Goal: Task Accomplishment & Management: Complete application form

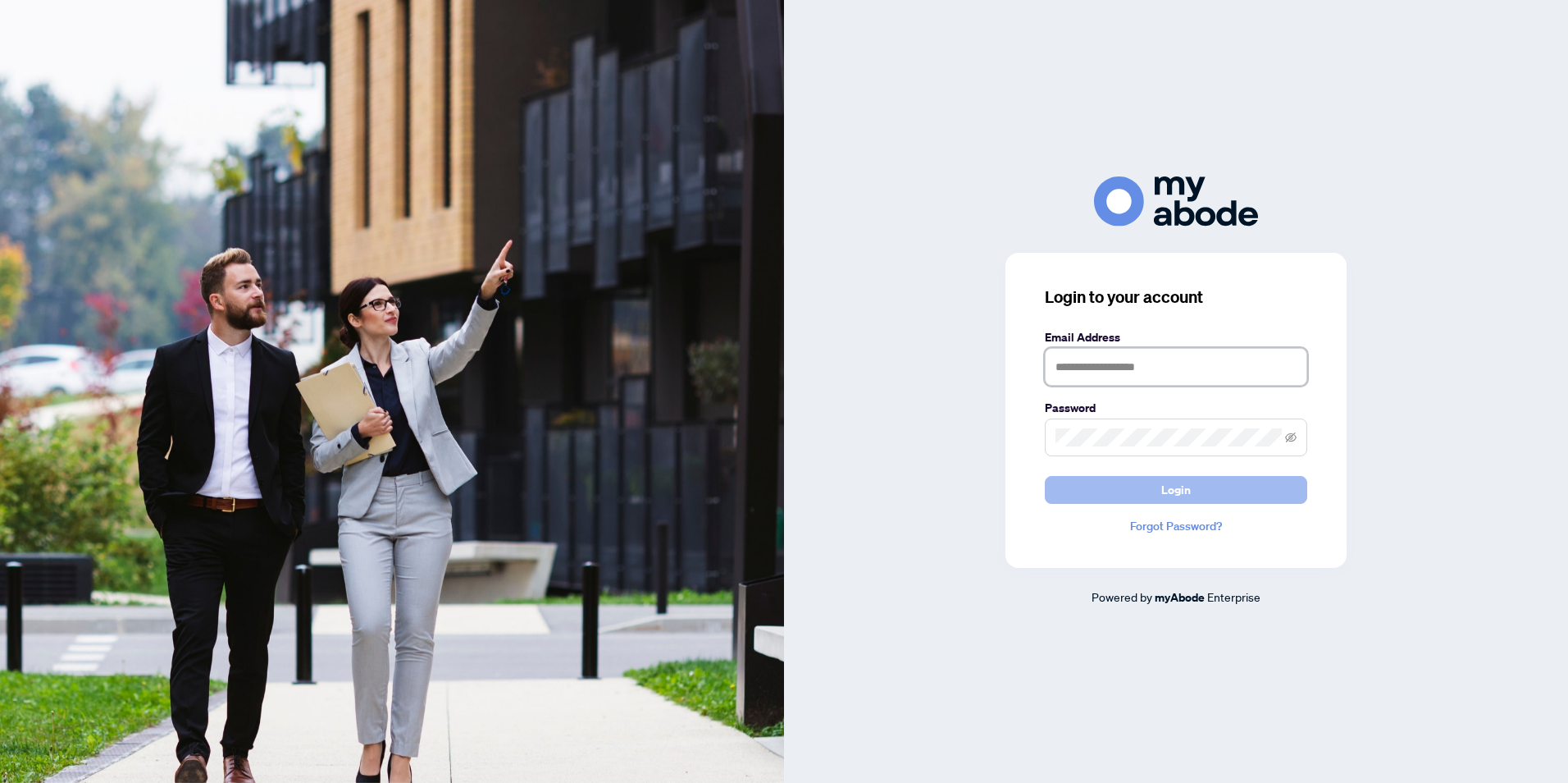
type input "**********"
click at [1181, 494] on span "Login" at bounding box center [1176, 490] width 30 height 26
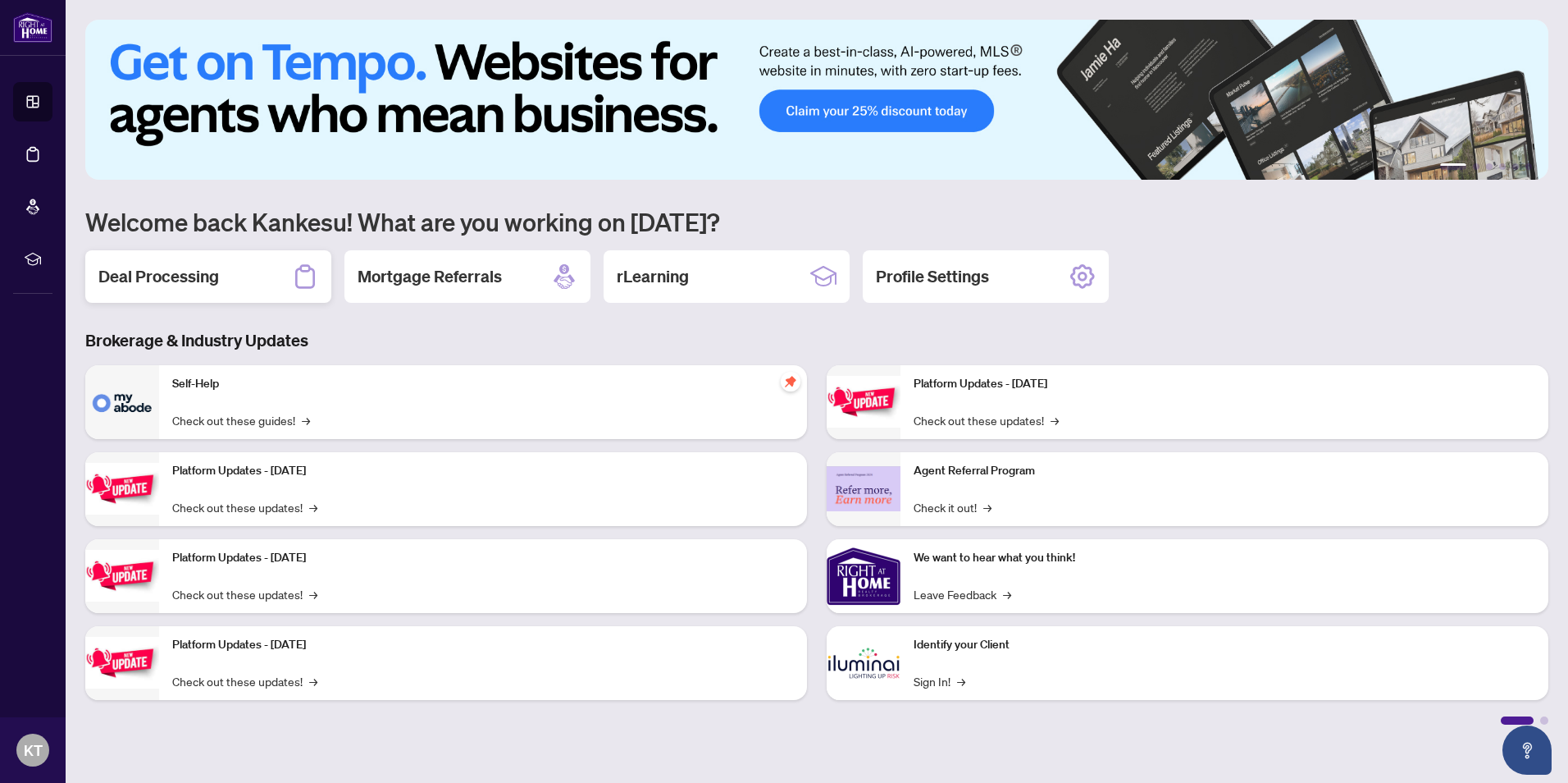
click at [172, 282] on h2 "Deal Processing" at bounding box center [159, 277] width 120 height 23
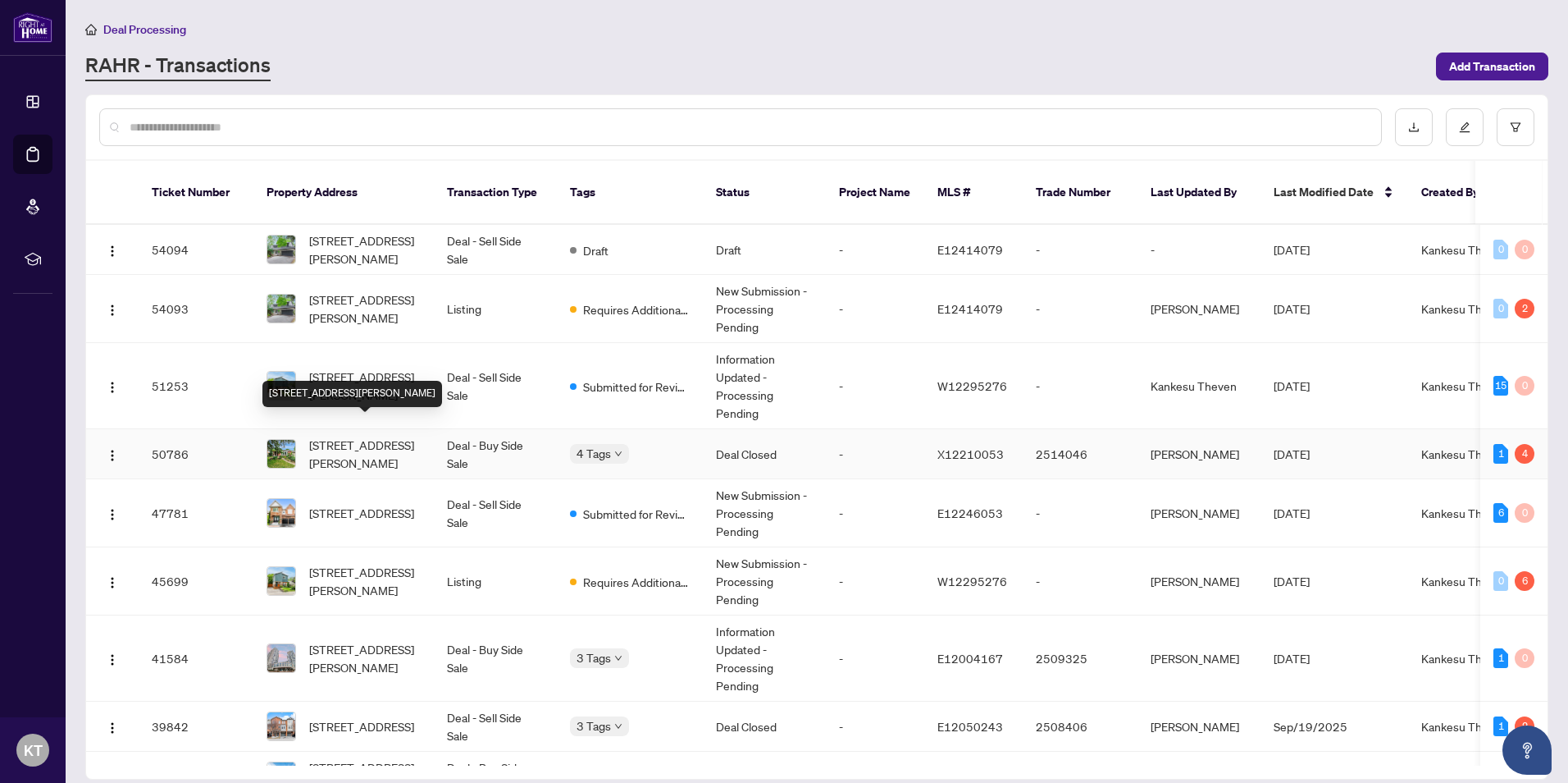
click at [345, 439] on span "[STREET_ADDRESS][PERSON_NAME]" at bounding box center [365, 454] width 111 height 36
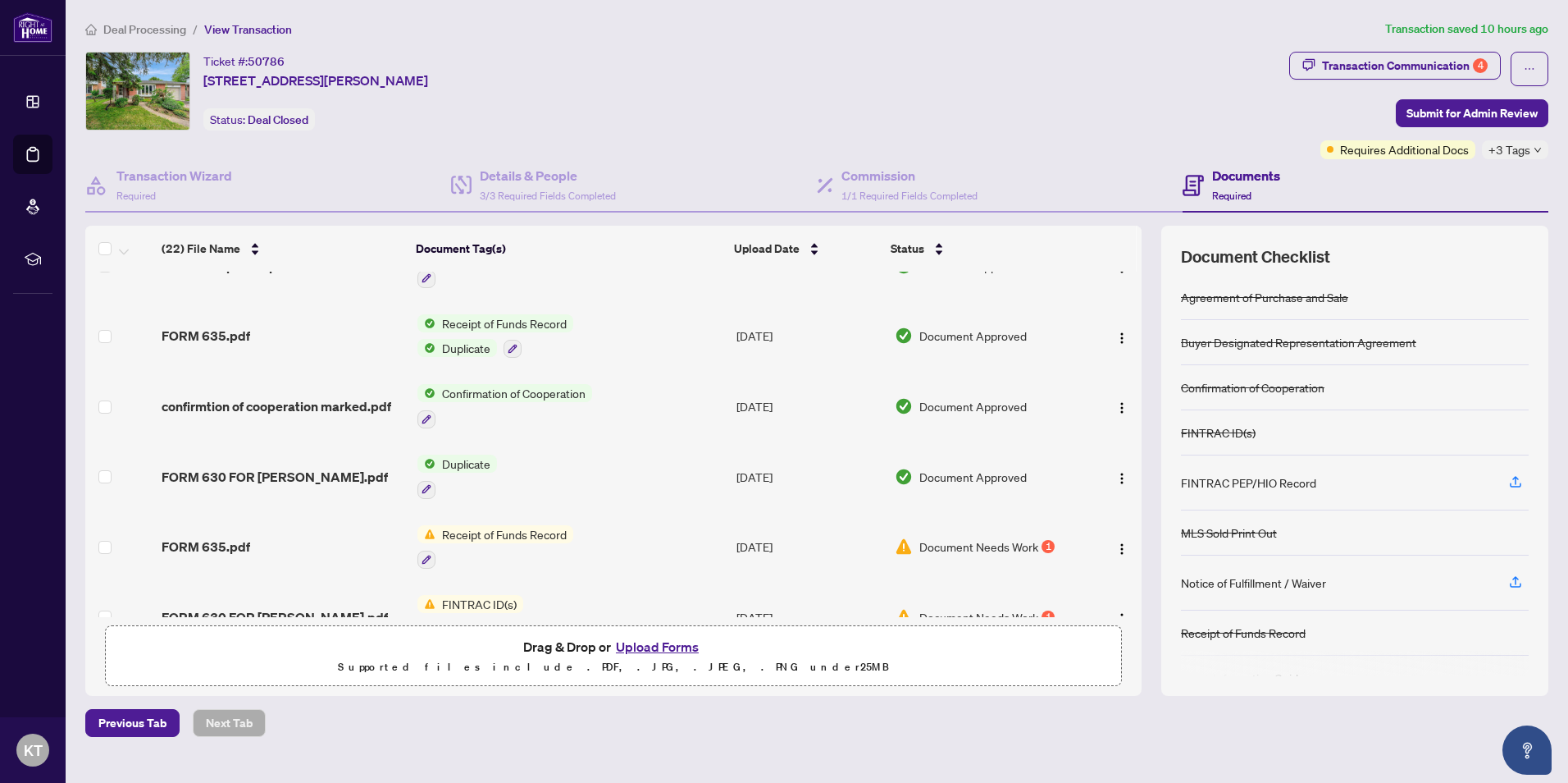
scroll to position [249, 0]
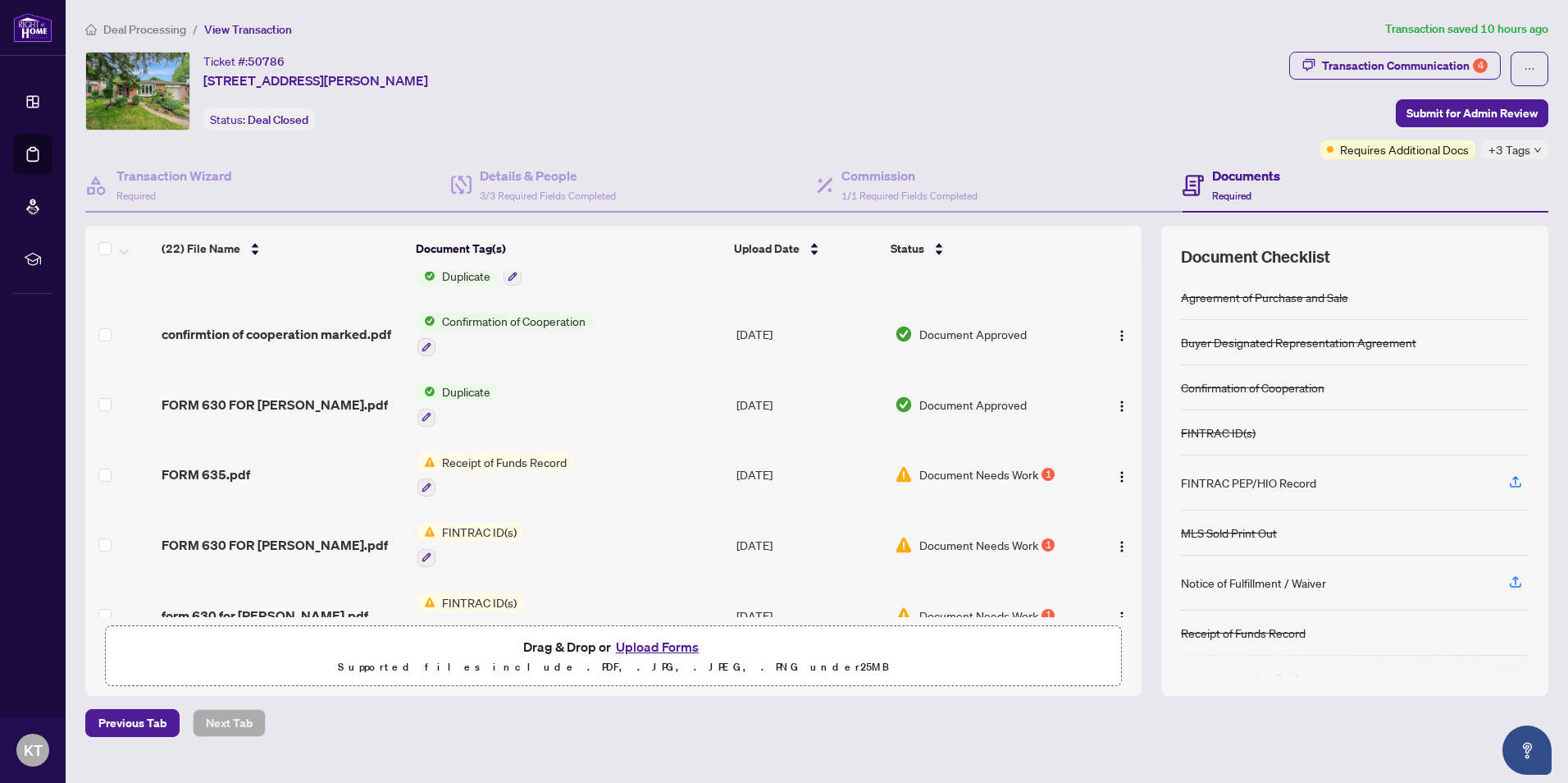
click at [640, 642] on button "Upload Forms" at bounding box center [657, 647] width 92 height 22
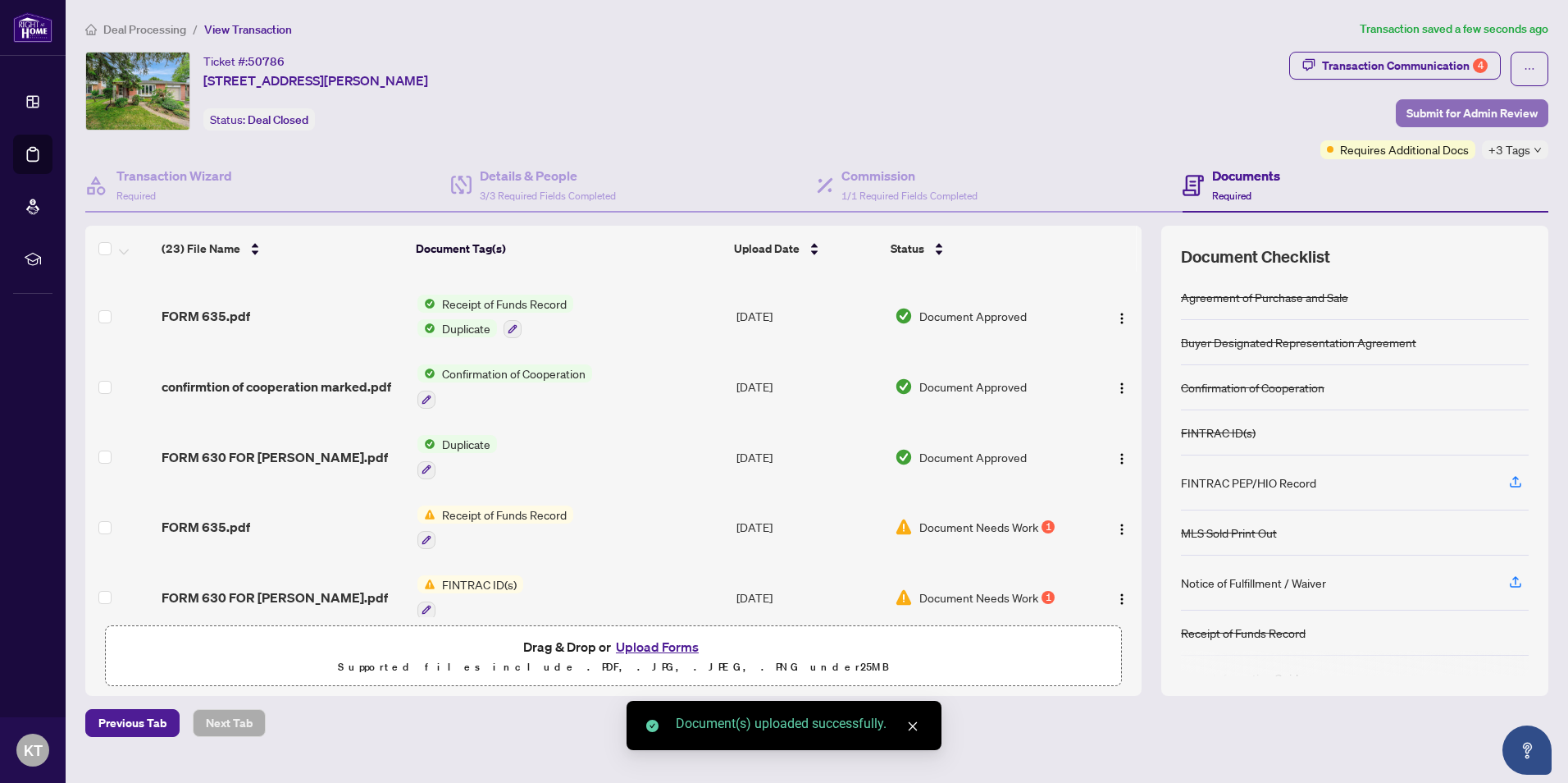
click at [1481, 106] on span "Submit for Admin Review" at bounding box center [1472, 113] width 131 height 26
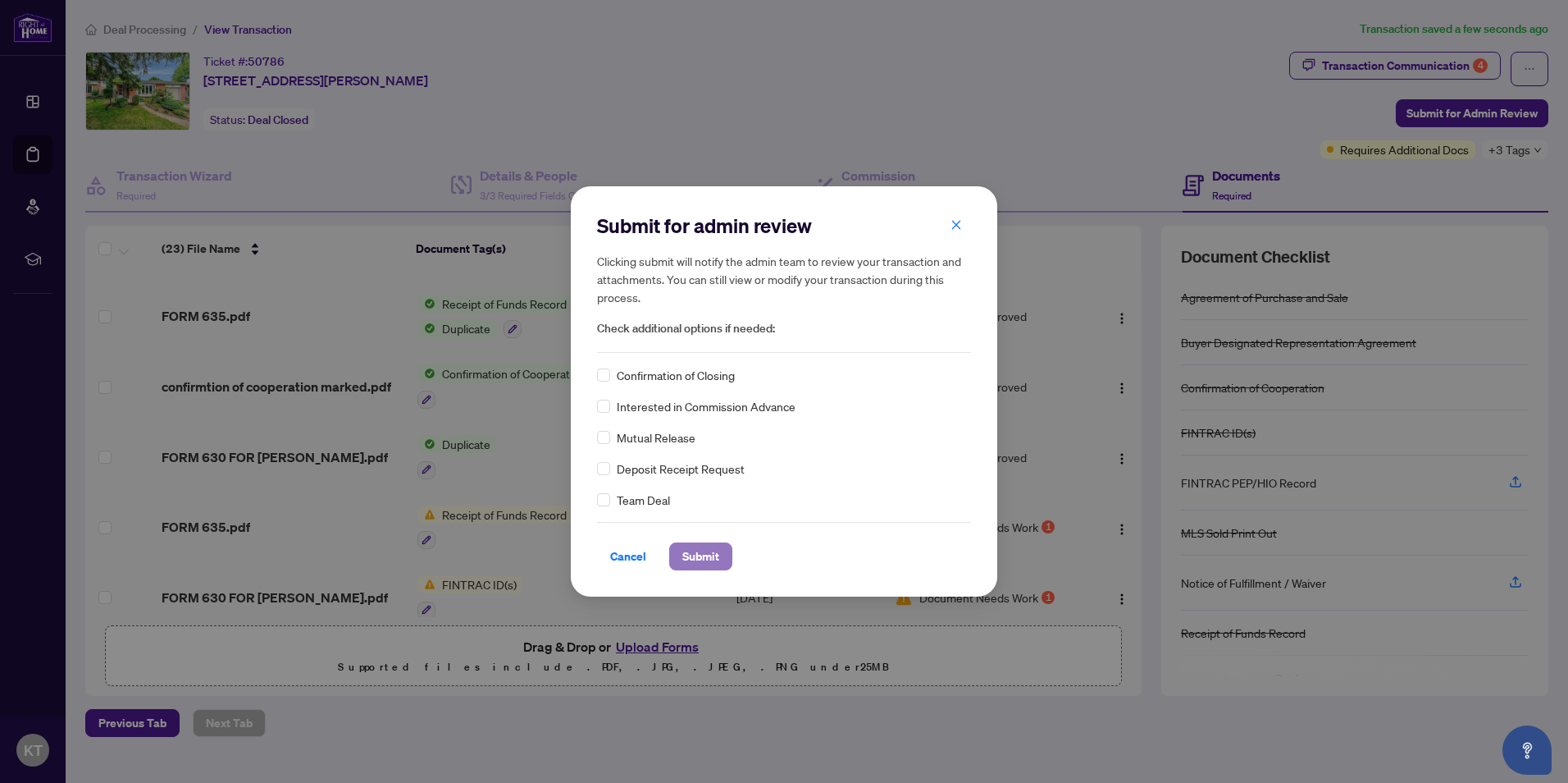
click at [692, 552] on span "Submit" at bounding box center [700, 556] width 37 height 26
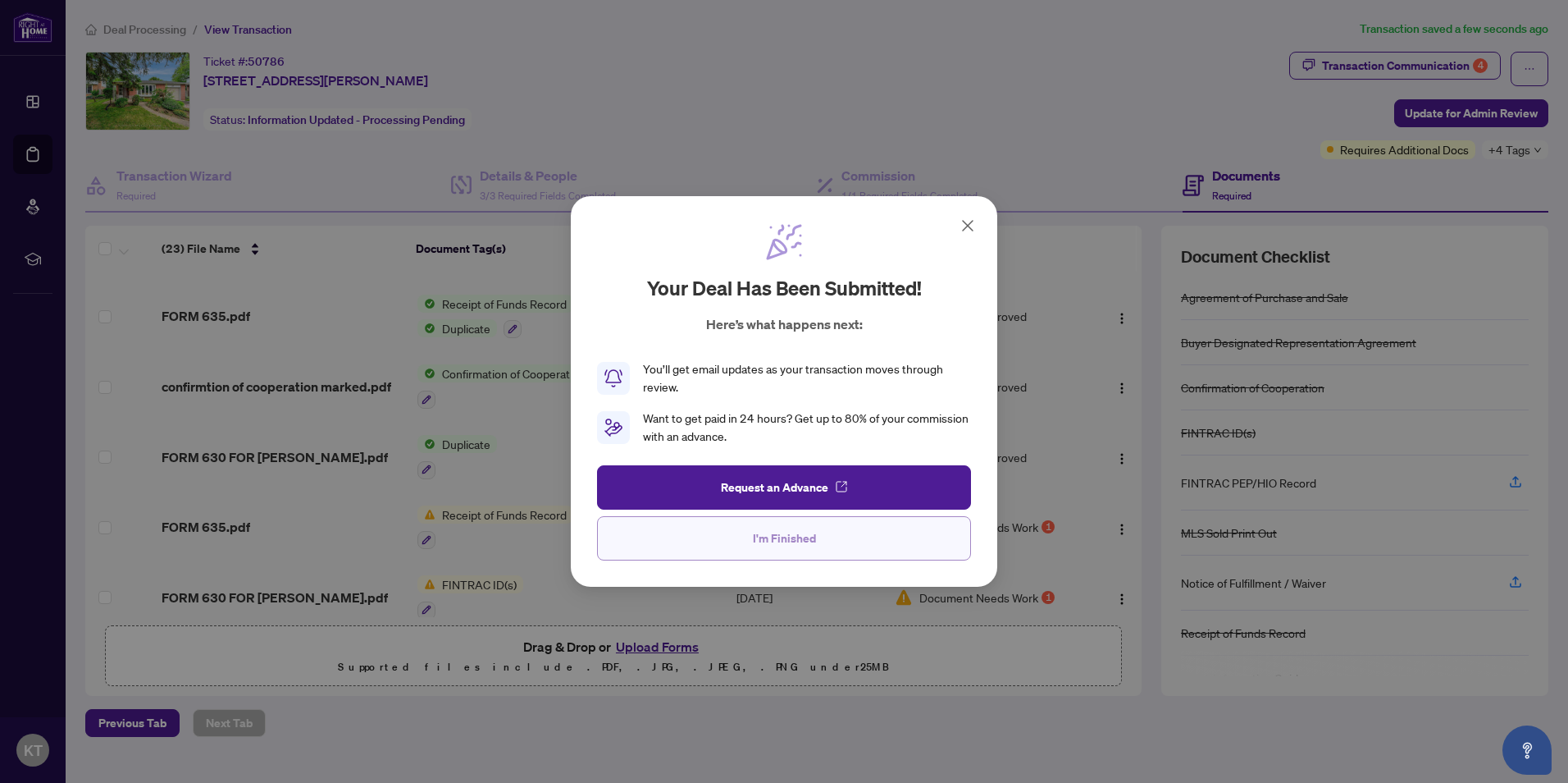
click at [773, 543] on span "I'm Finished" at bounding box center [784, 538] width 63 height 26
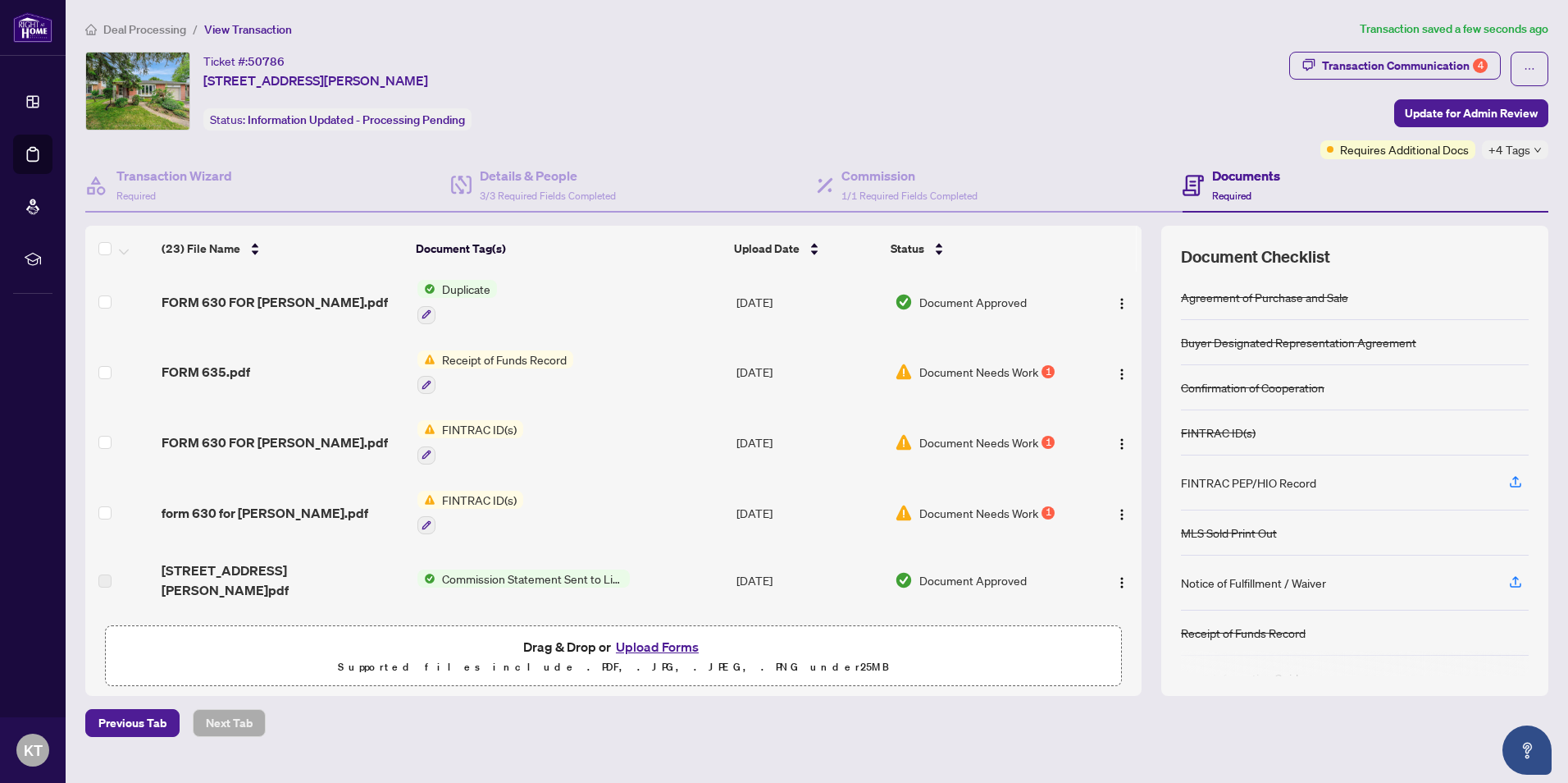
scroll to position [423, 0]
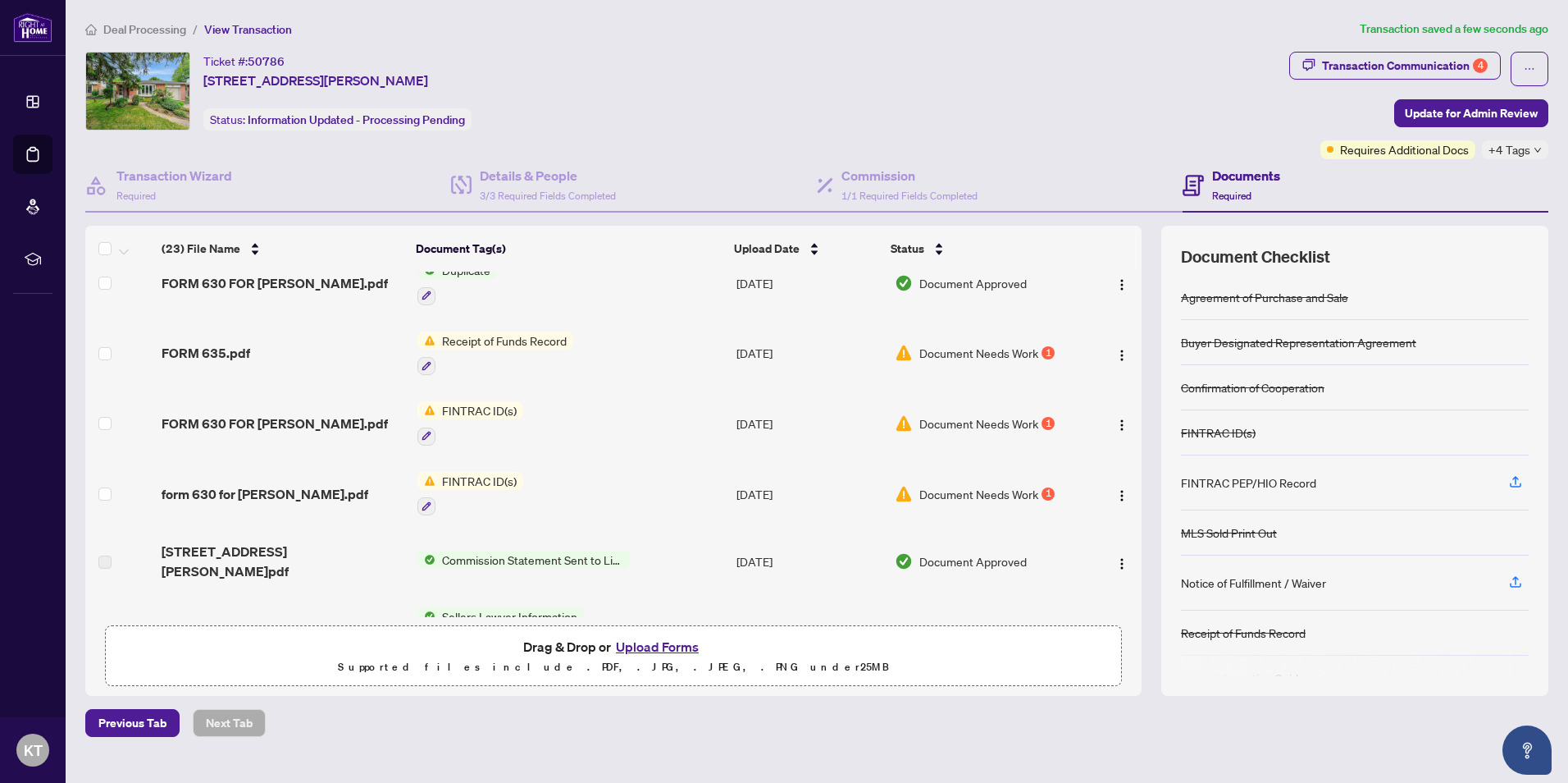
click at [1014, 415] on span "Document Needs Work" at bounding box center [979, 423] width 119 height 18
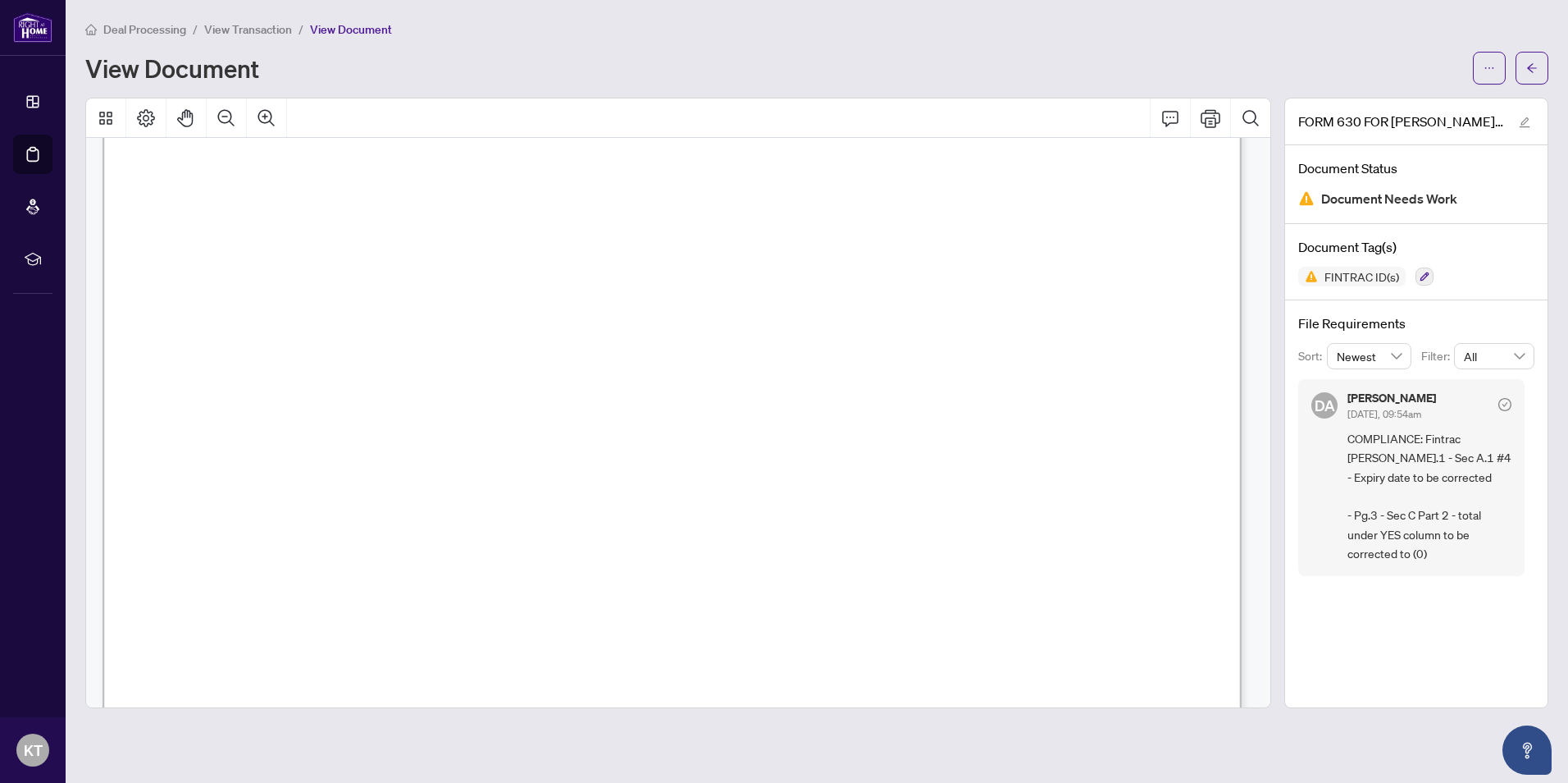
scroll to position [37, 0]
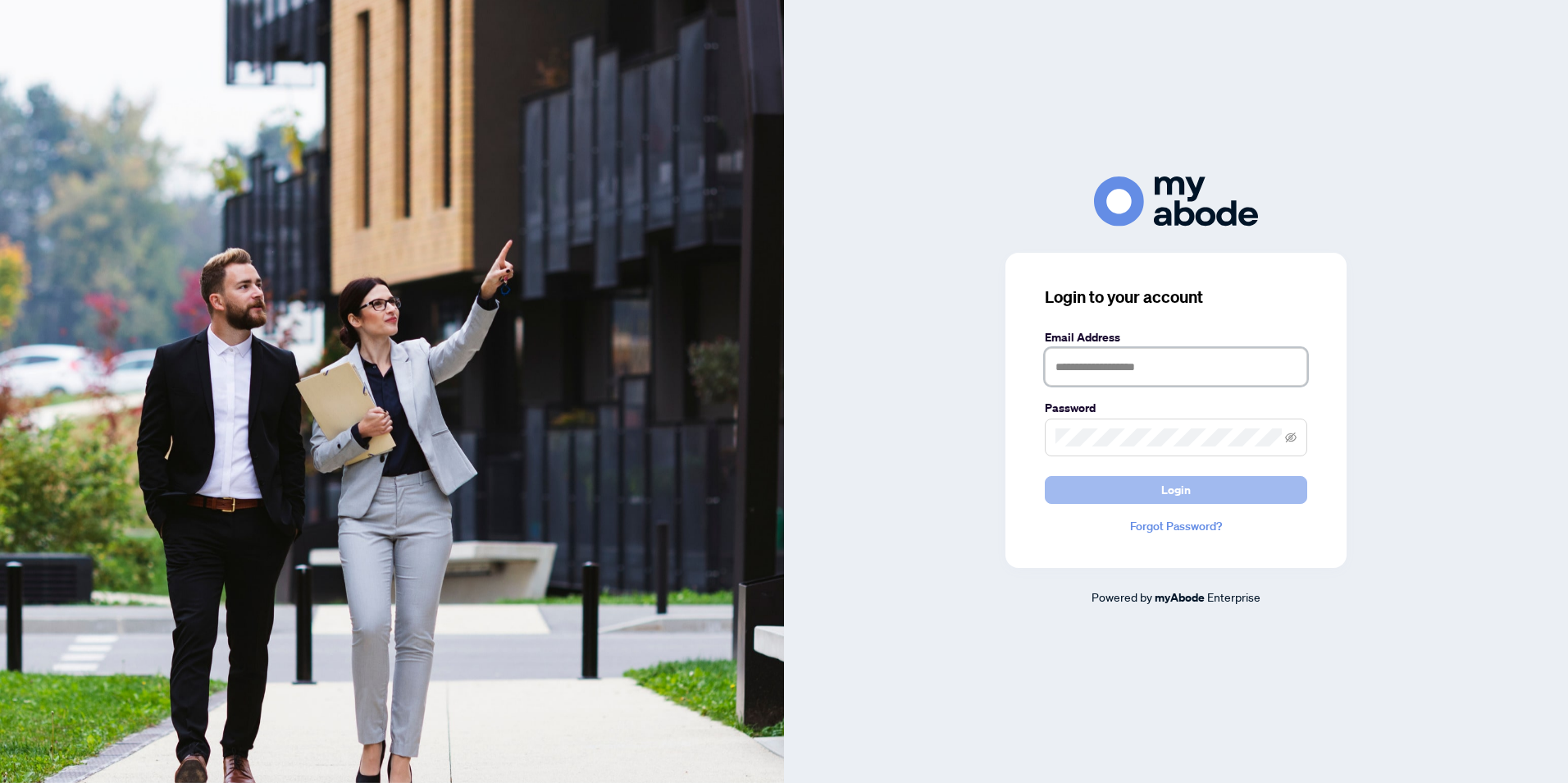
type input "**********"
click at [1183, 485] on span "Login" at bounding box center [1176, 490] width 30 height 26
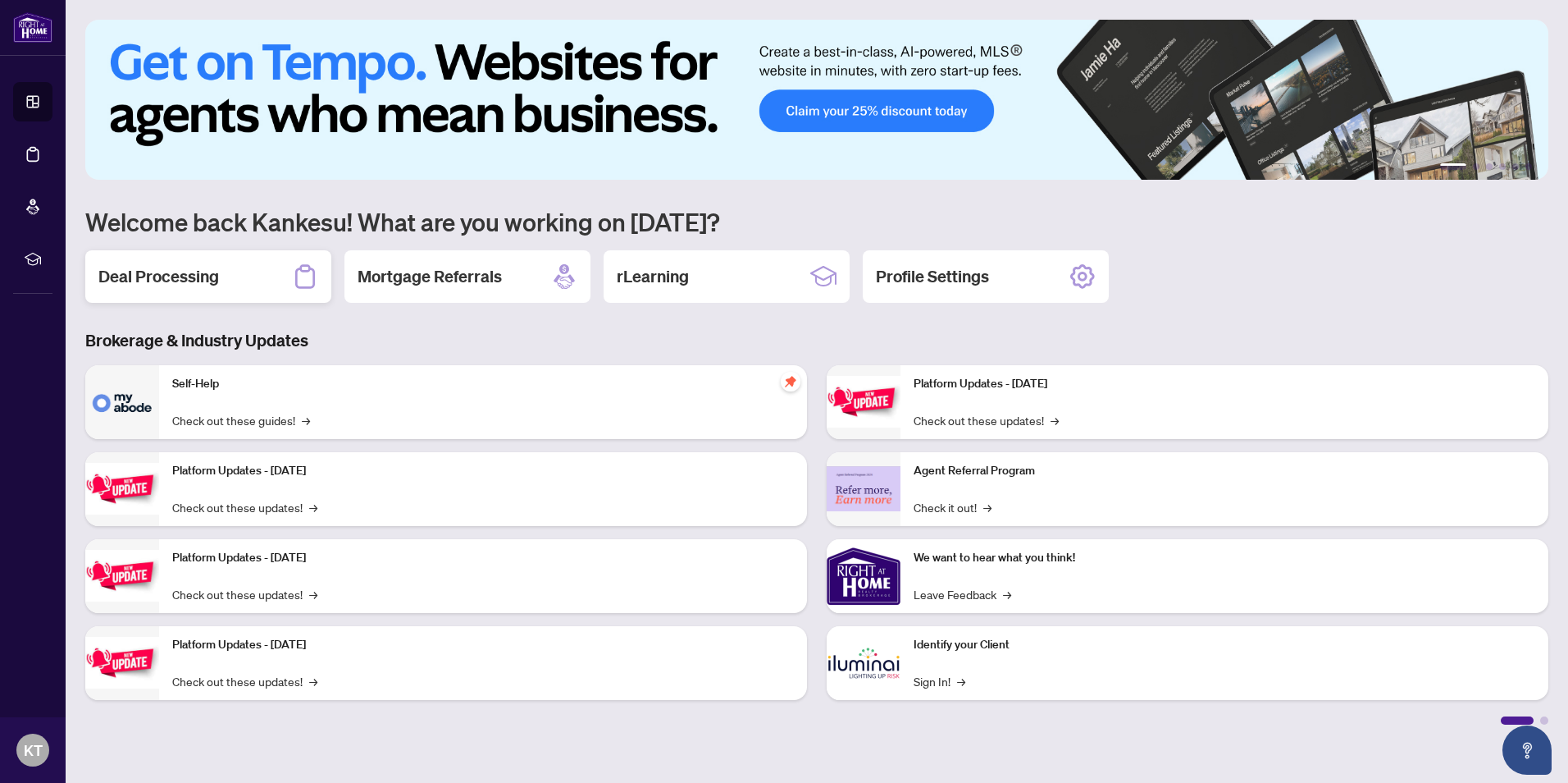
click at [141, 274] on h2 "Deal Processing" at bounding box center [159, 277] width 120 height 23
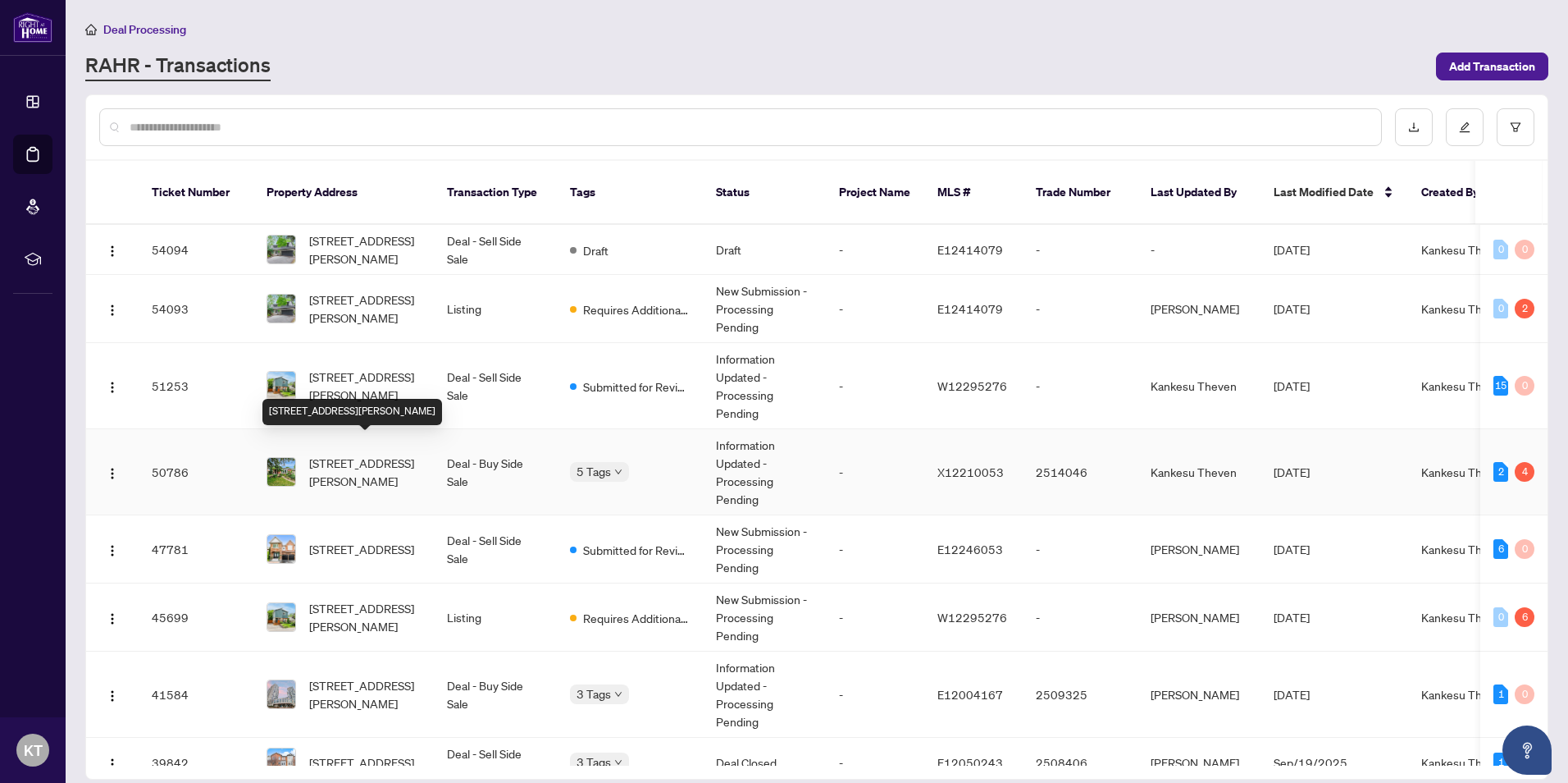
click at [346, 457] on span "[STREET_ADDRESS][PERSON_NAME]" at bounding box center [365, 472] width 111 height 36
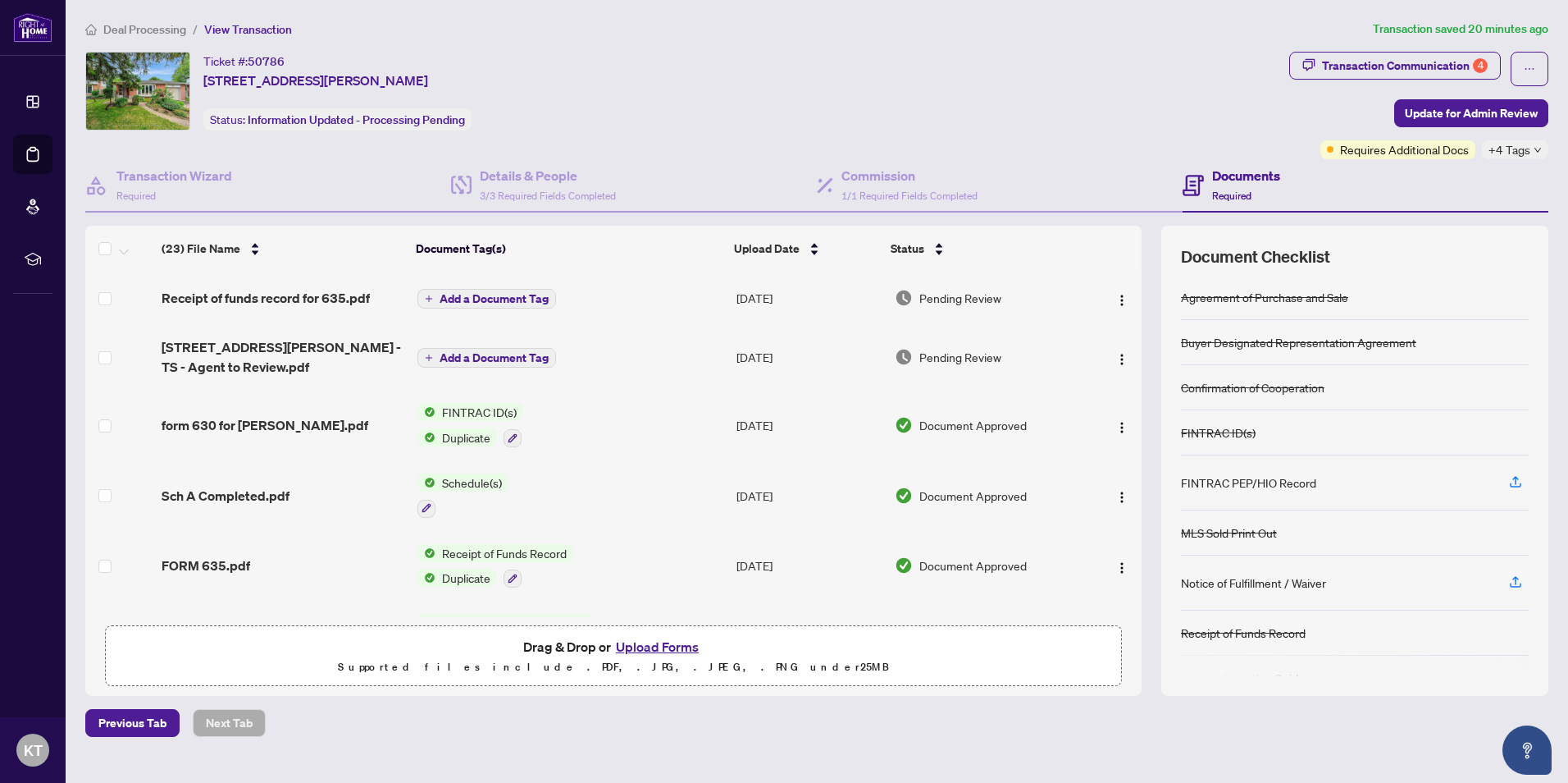
click at [649, 648] on button "Upload Forms" at bounding box center [657, 647] width 92 height 22
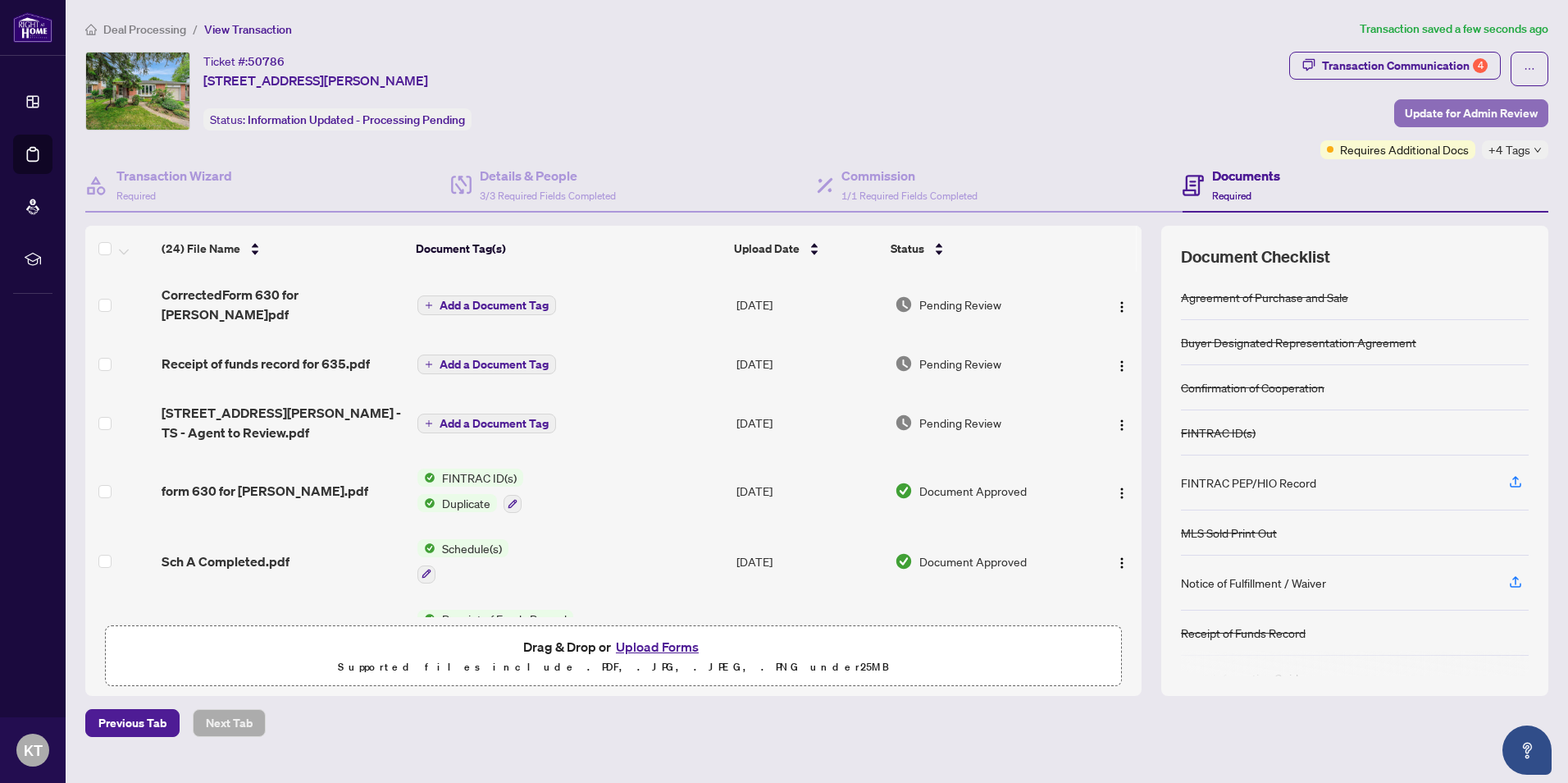
click at [1487, 111] on span "Update for Admin Review" at bounding box center [1471, 113] width 133 height 26
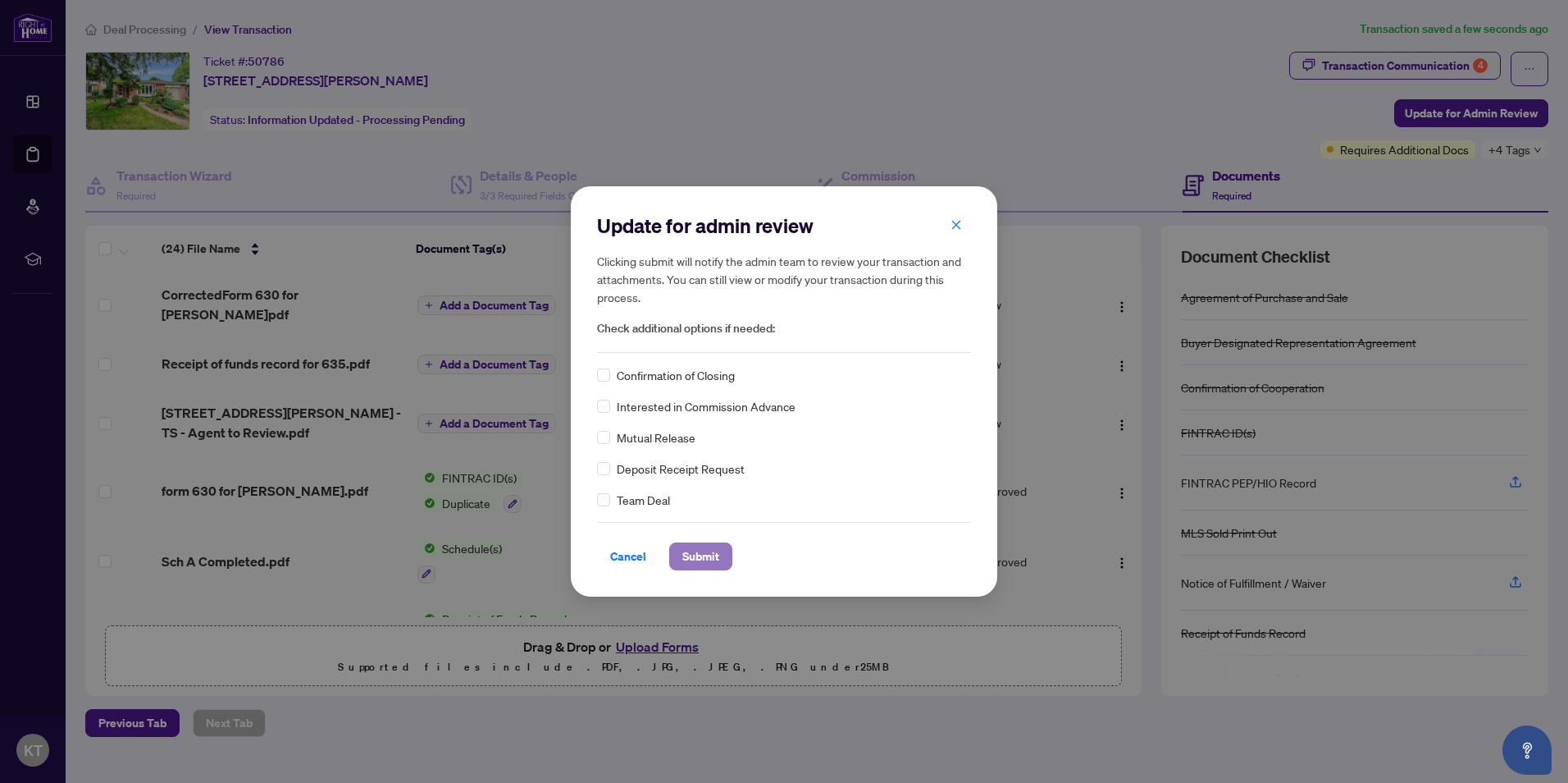
click at [709, 559] on span "Submit" at bounding box center [700, 556] width 37 height 26
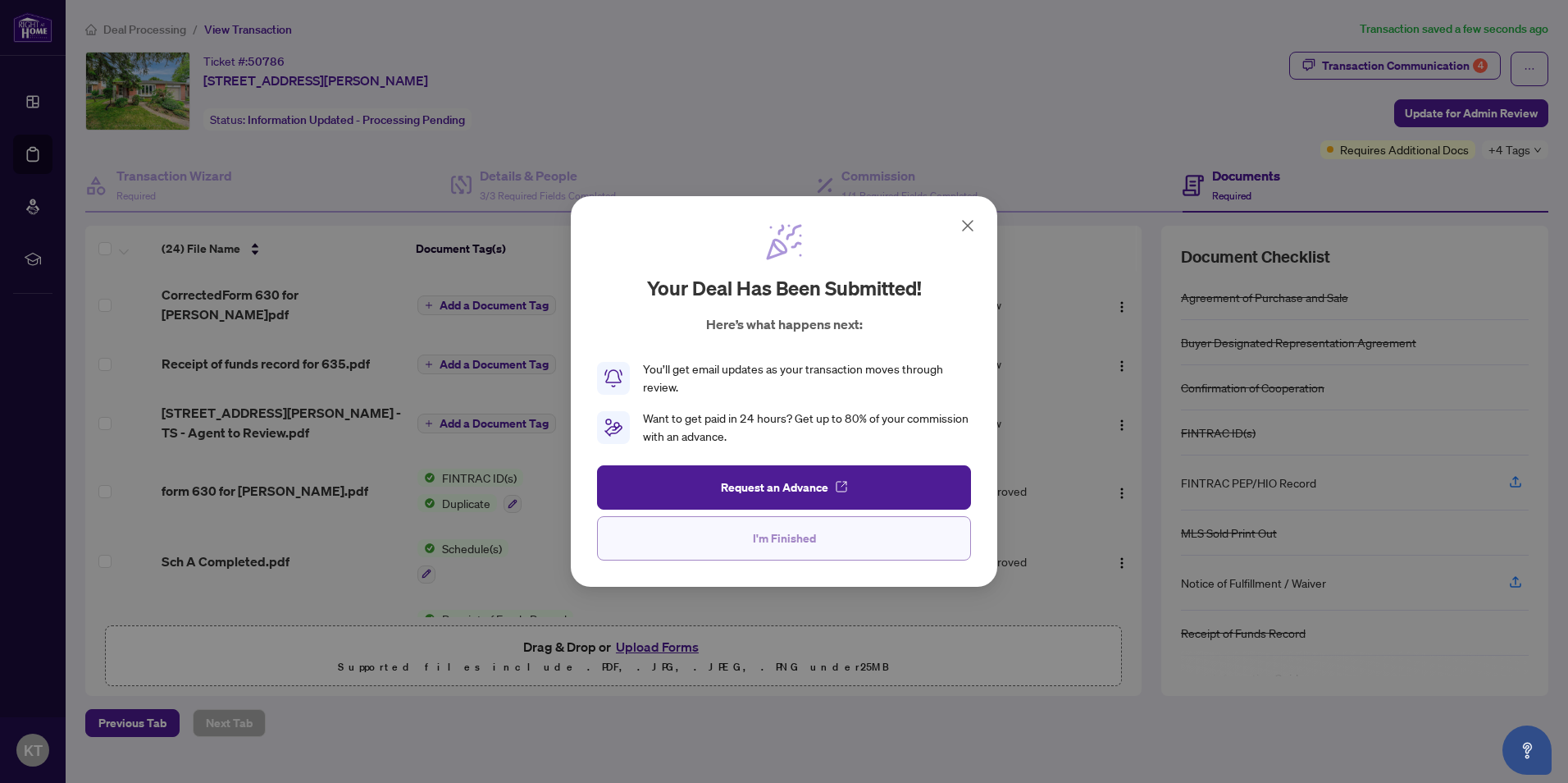
click at [788, 545] on span "I'm Finished" at bounding box center [784, 538] width 63 height 26
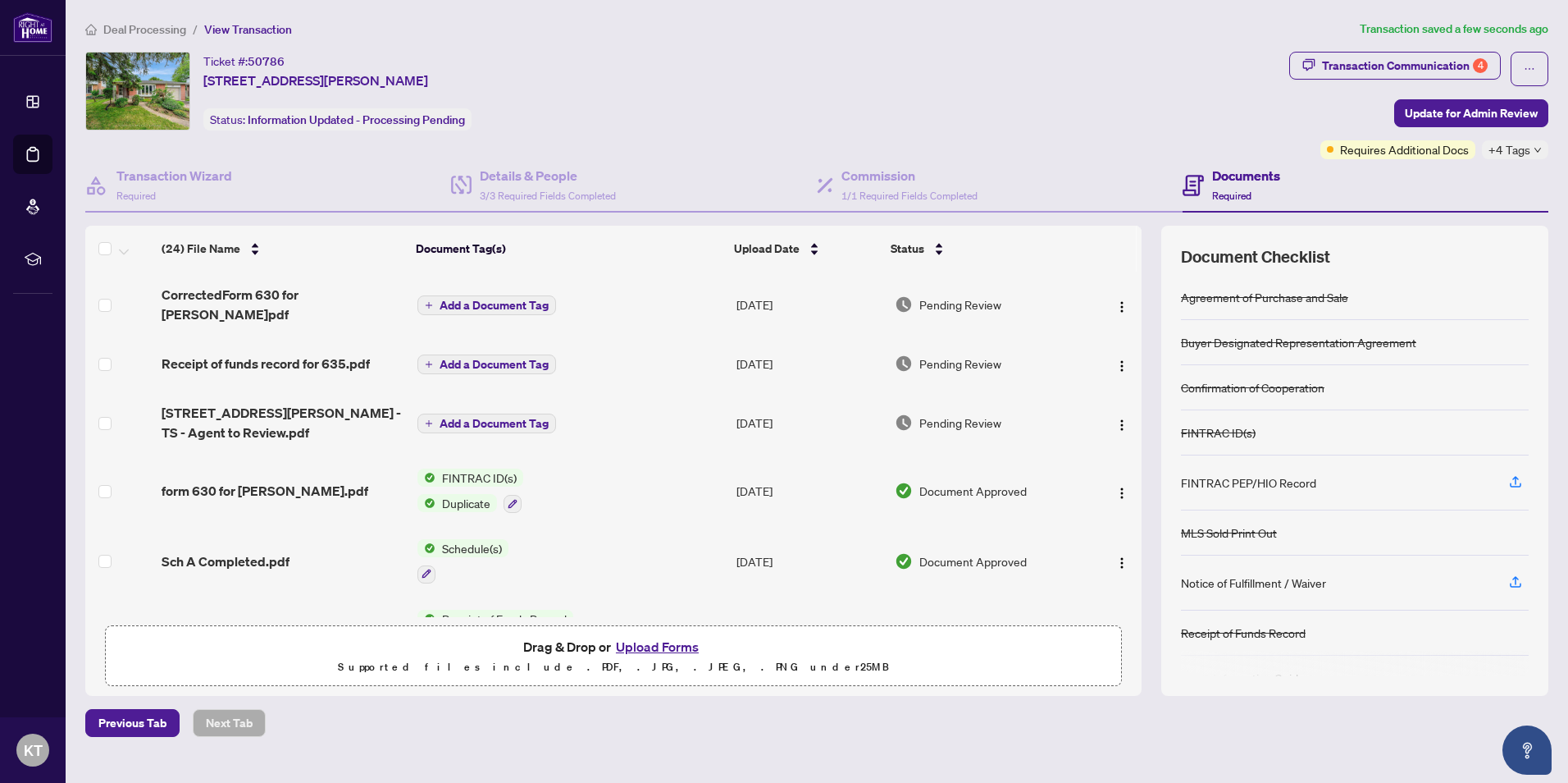
click at [492, 418] on span "Add a Document Tag" at bounding box center [494, 423] width 109 height 12
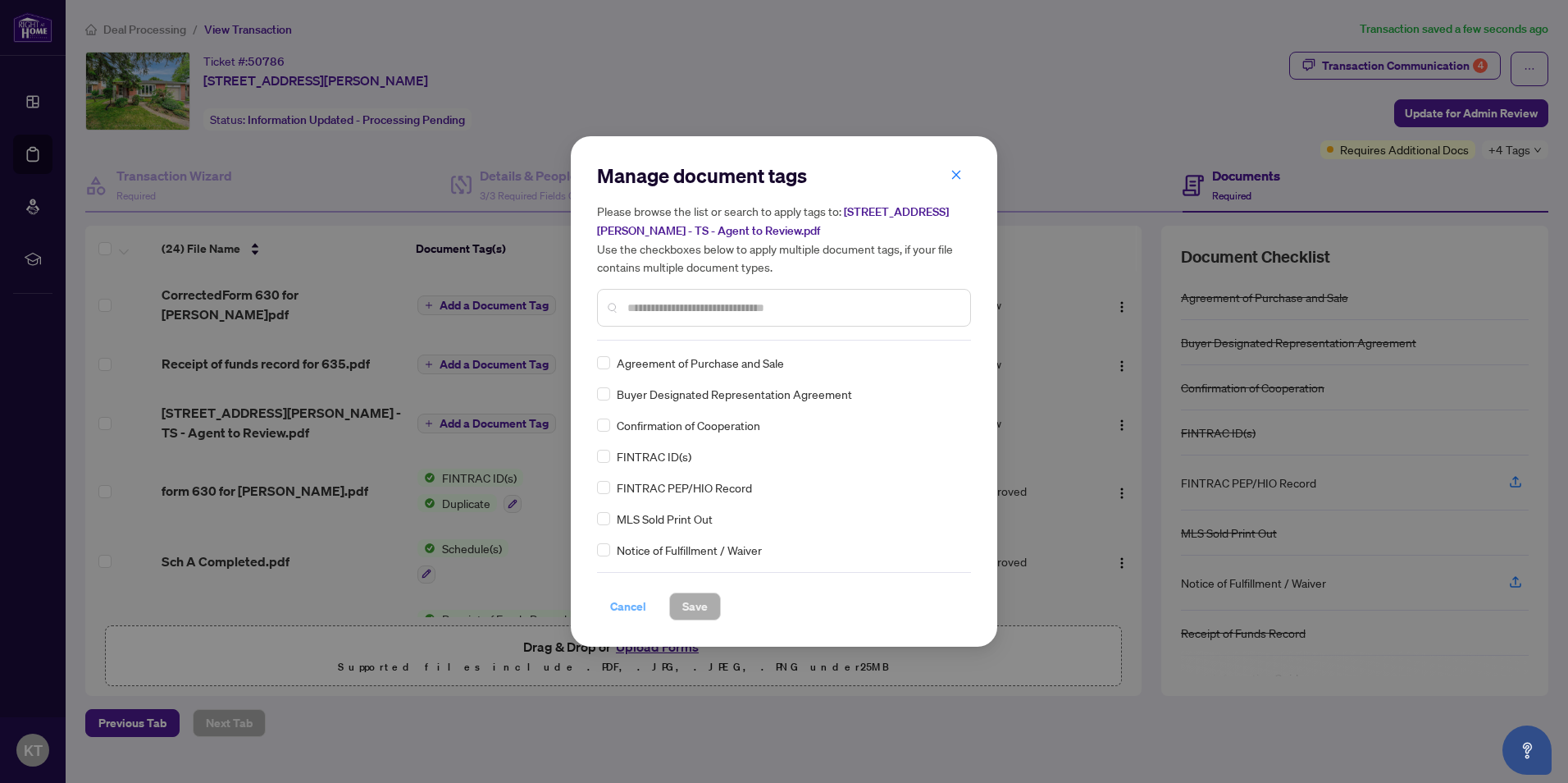
click at [619, 604] on span "Cancel" at bounding box center [628, 606] width 36 height 26
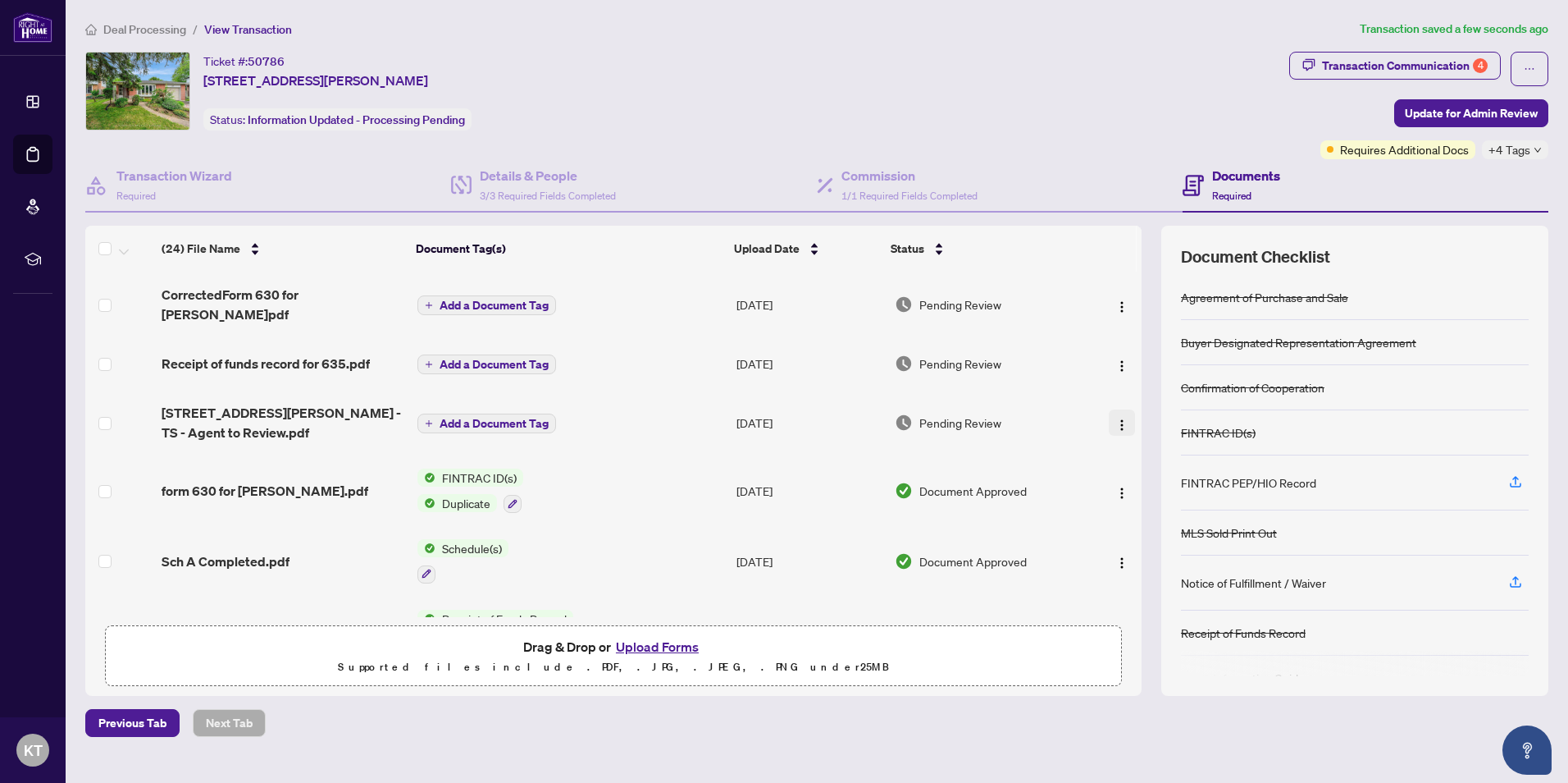
click at [1117, 419] on img "button" at bounding box center [1122, 425] width 13 height 13
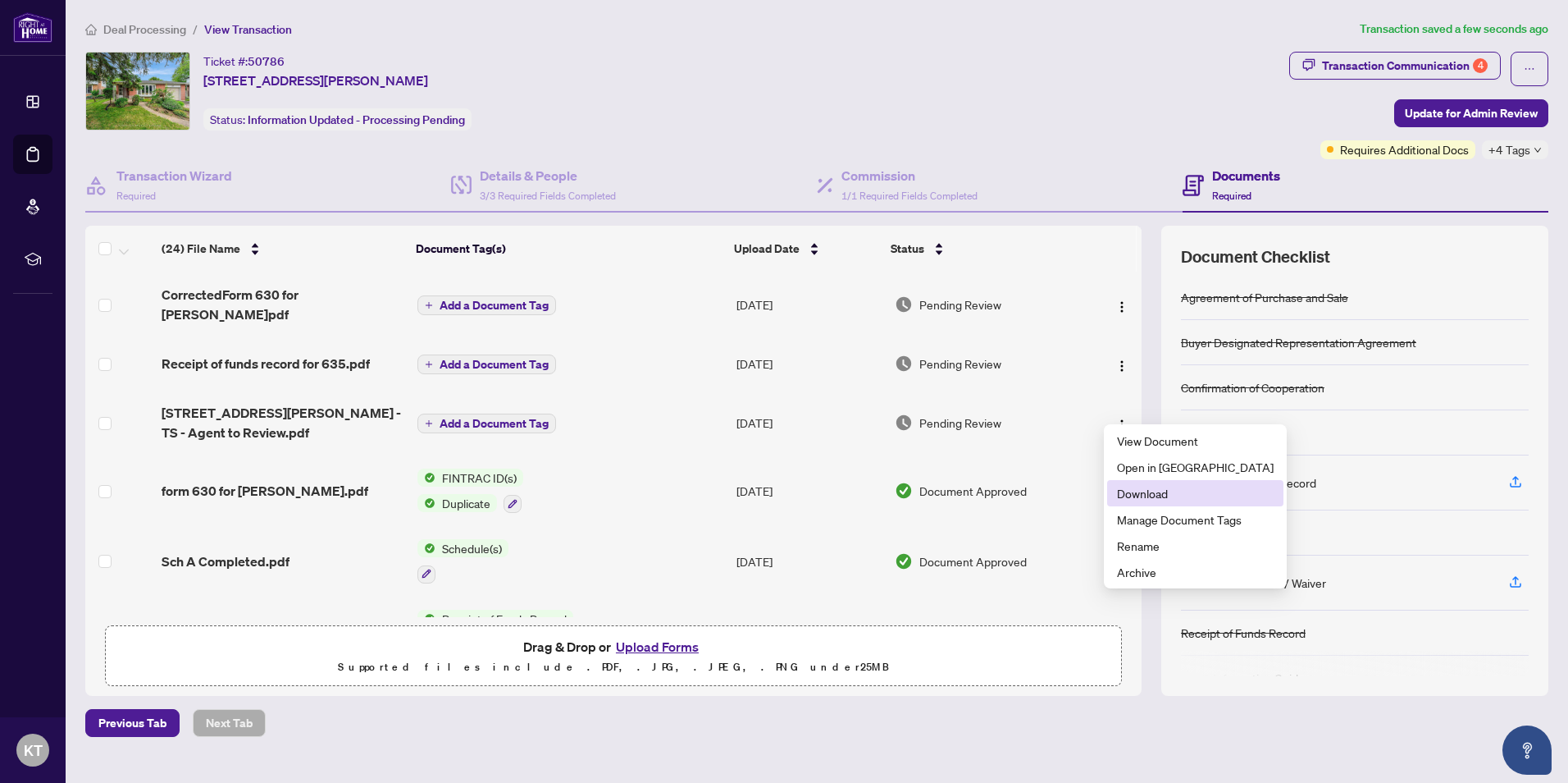
click at [1139, 489] on span "Download" at bounding box center [1195, 493] width 157 height 18
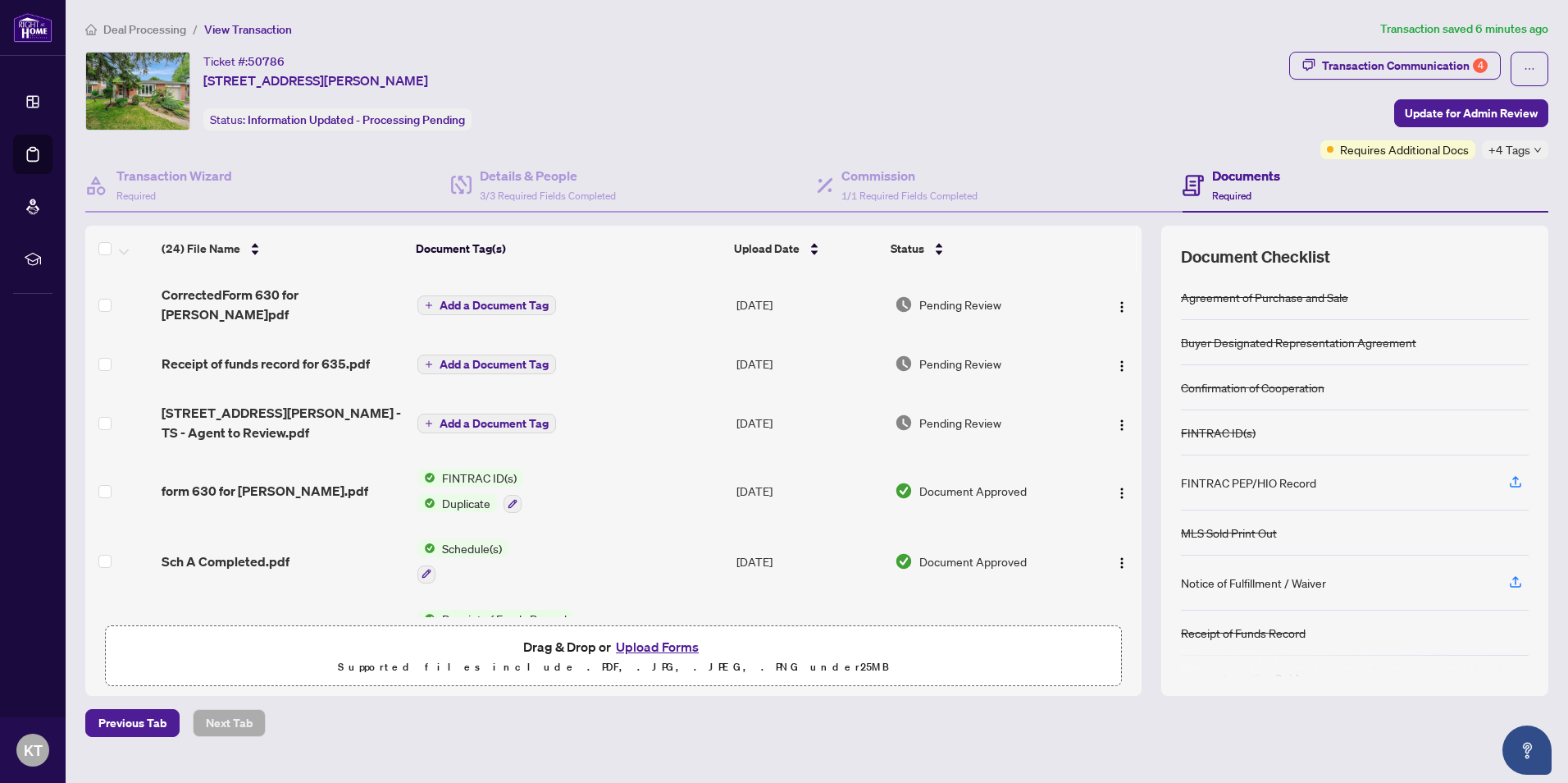
click at [659, 644] on button "Upload Forms" at bounding box center [657, 647] width 92 height 22
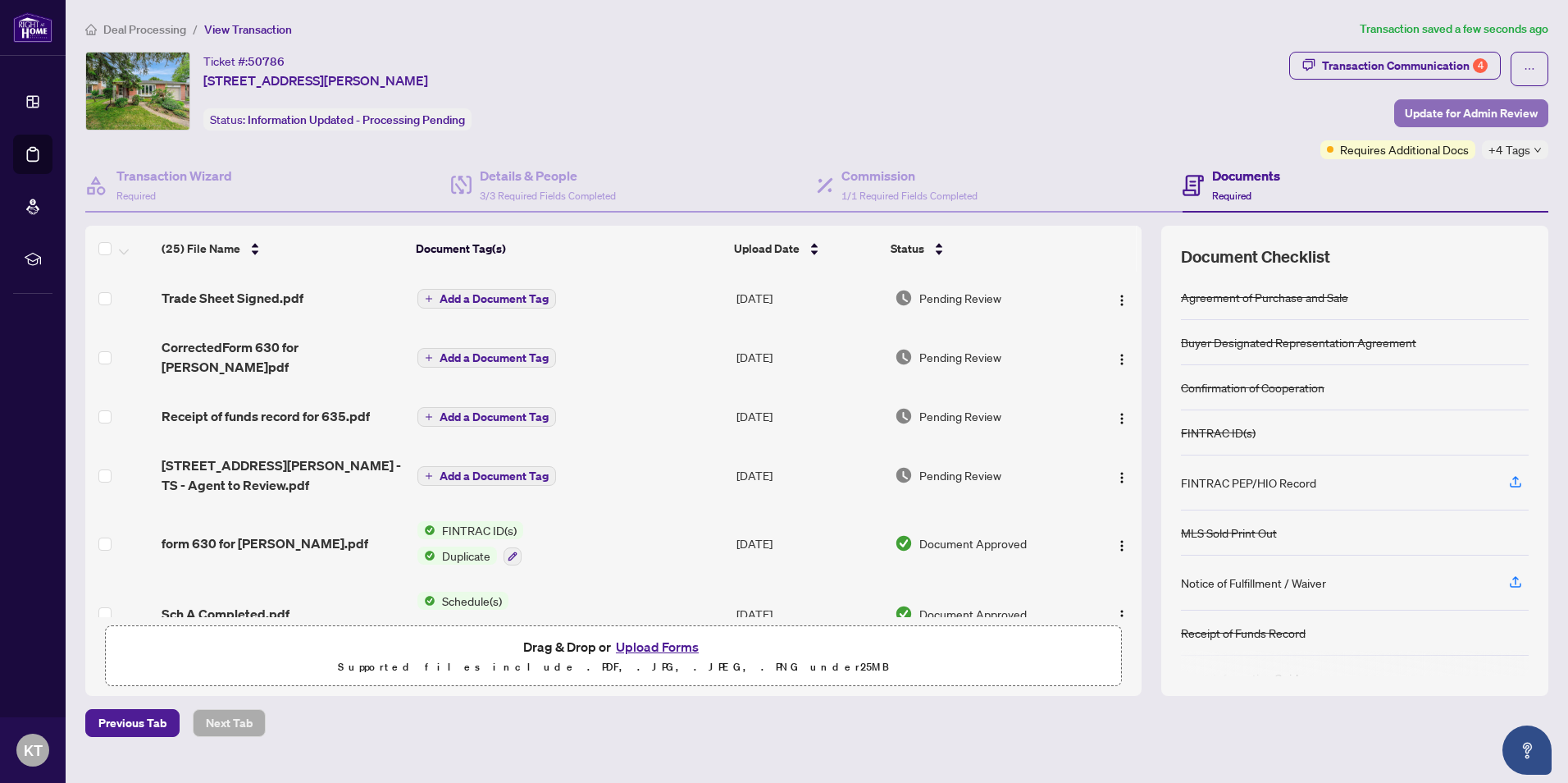
click at [1450, 115] on span "Update for Admin Review" at bounding box center [1471, 113] width 133 height 26
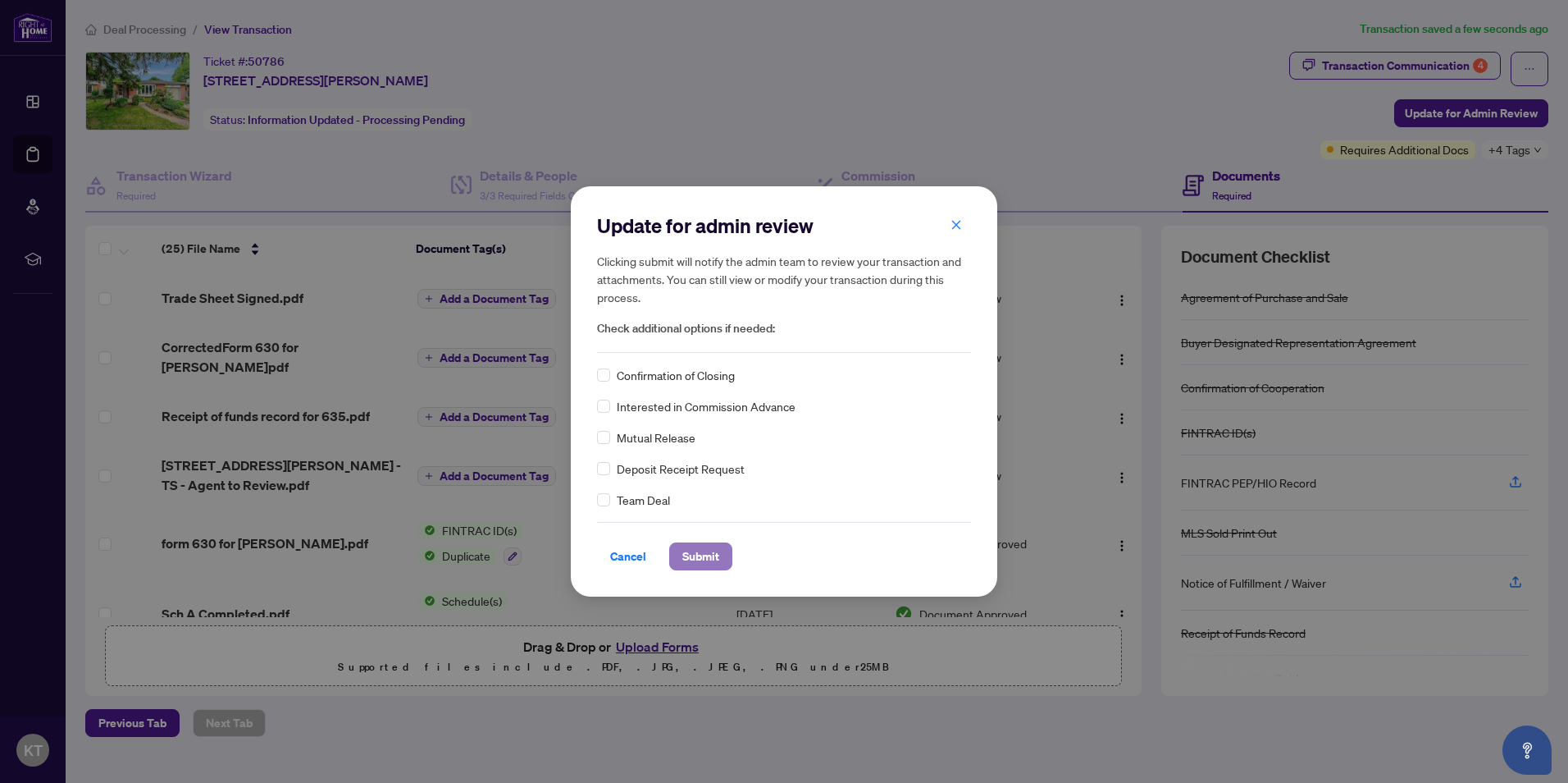
click at [688, 559] on span "Submit" at bounding box center [700, 556] width 37 height 26
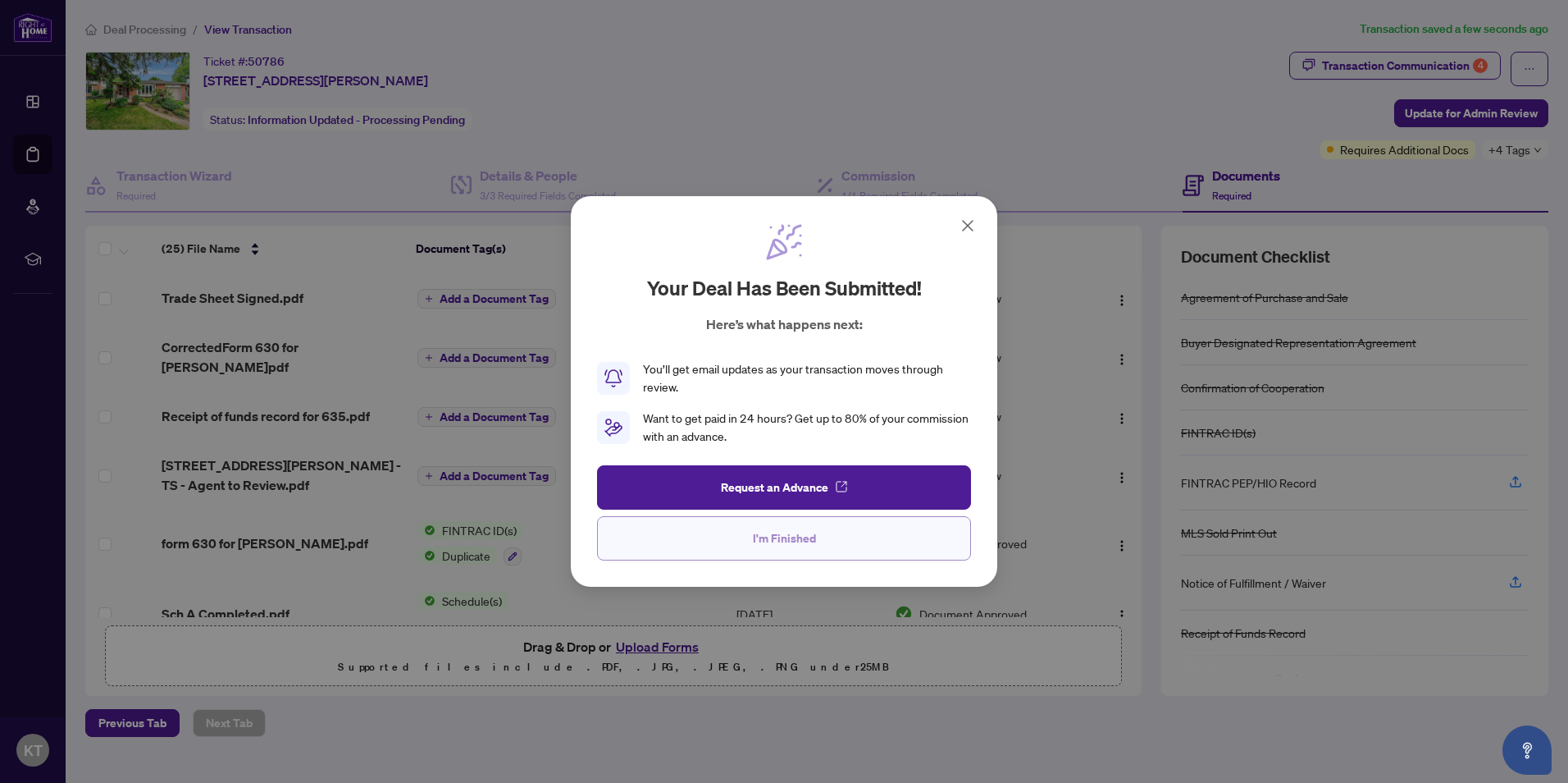
click at [789, 532] on span "I'm Finished" at bounding box center [784, 538] width 63 height 26
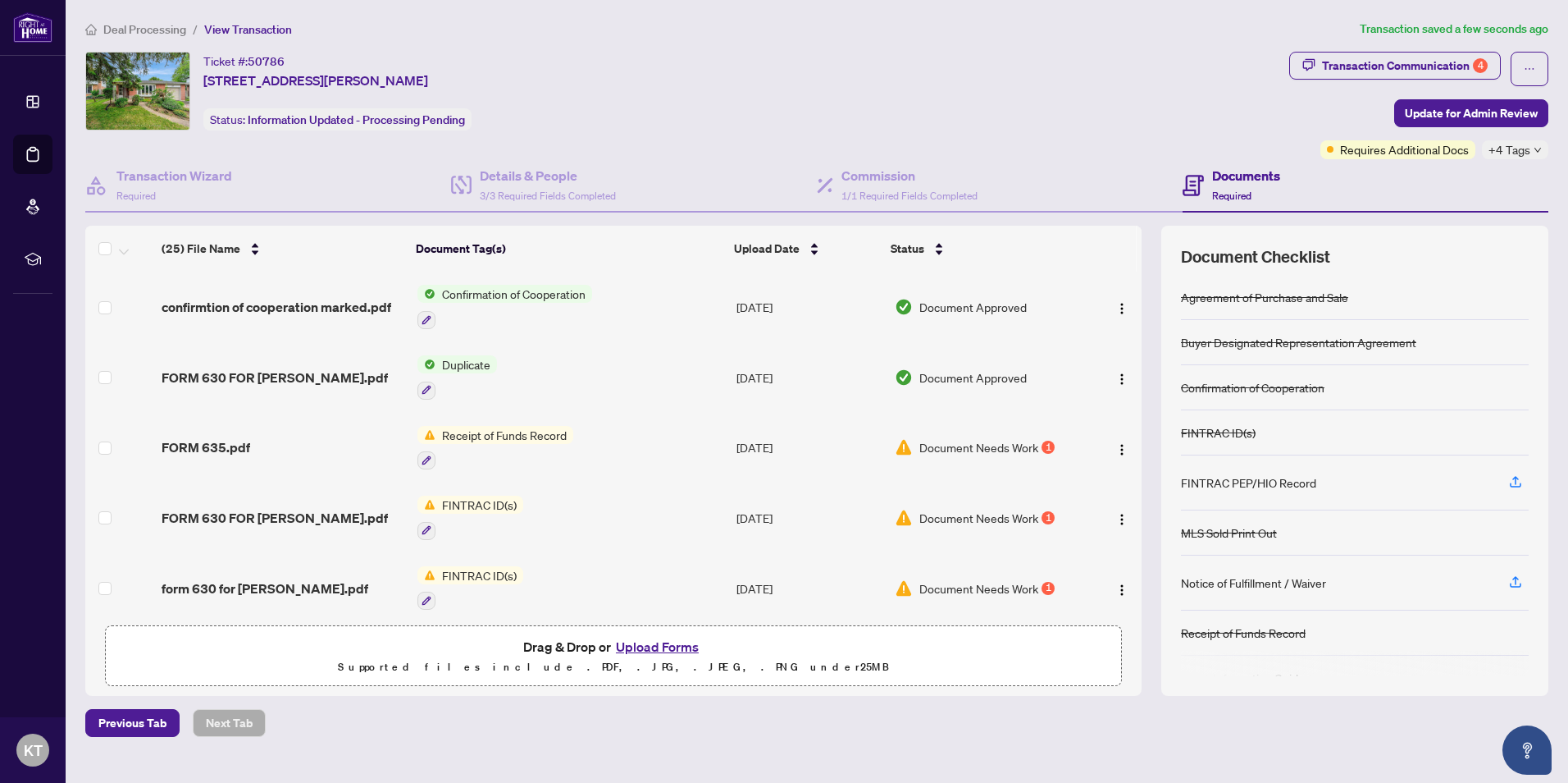
scroll to position [476, 0]
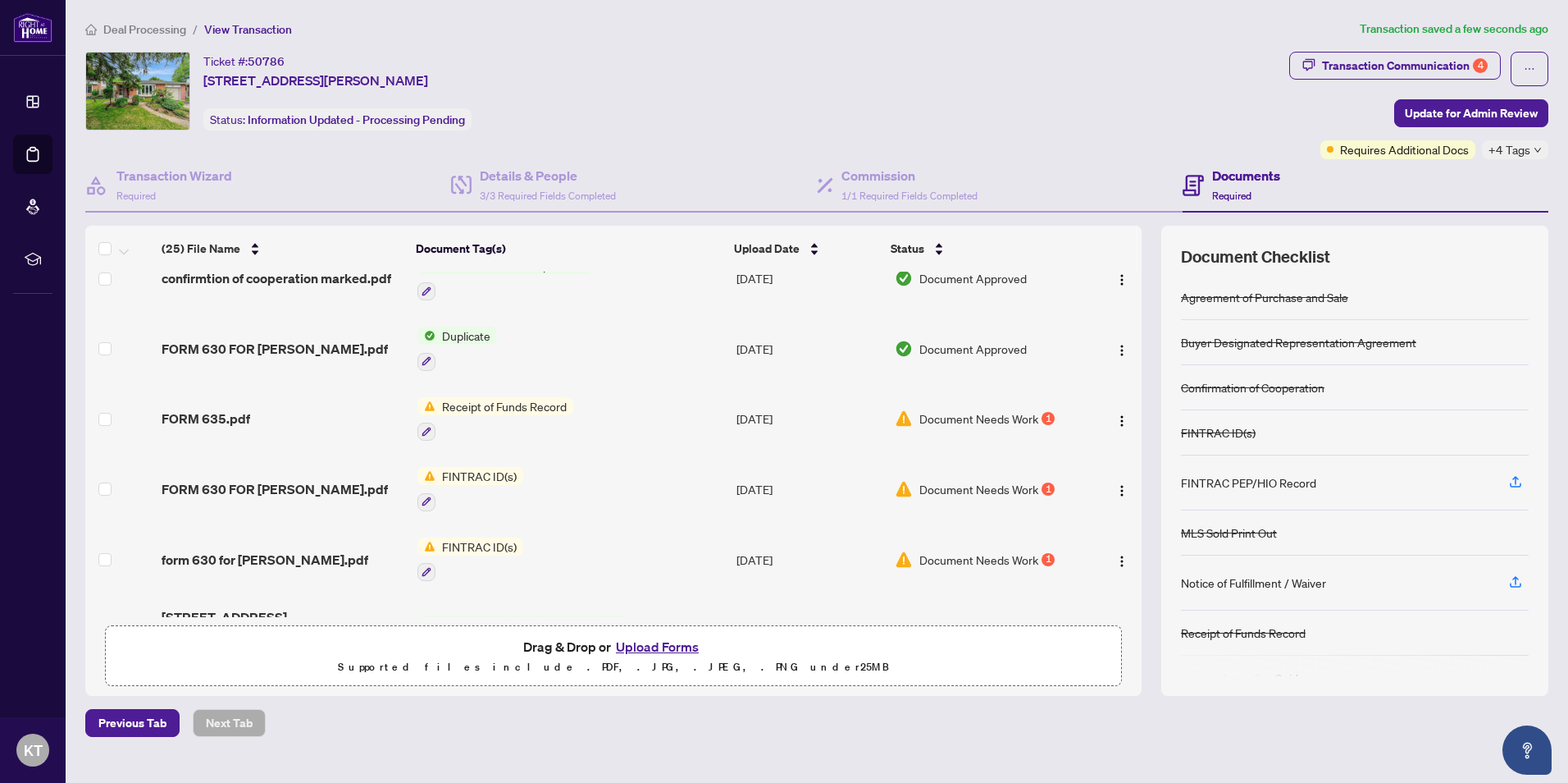
click at [1008, 551] on span "Document Needs Work" at bounding box center [979, 560] width 119 height 18
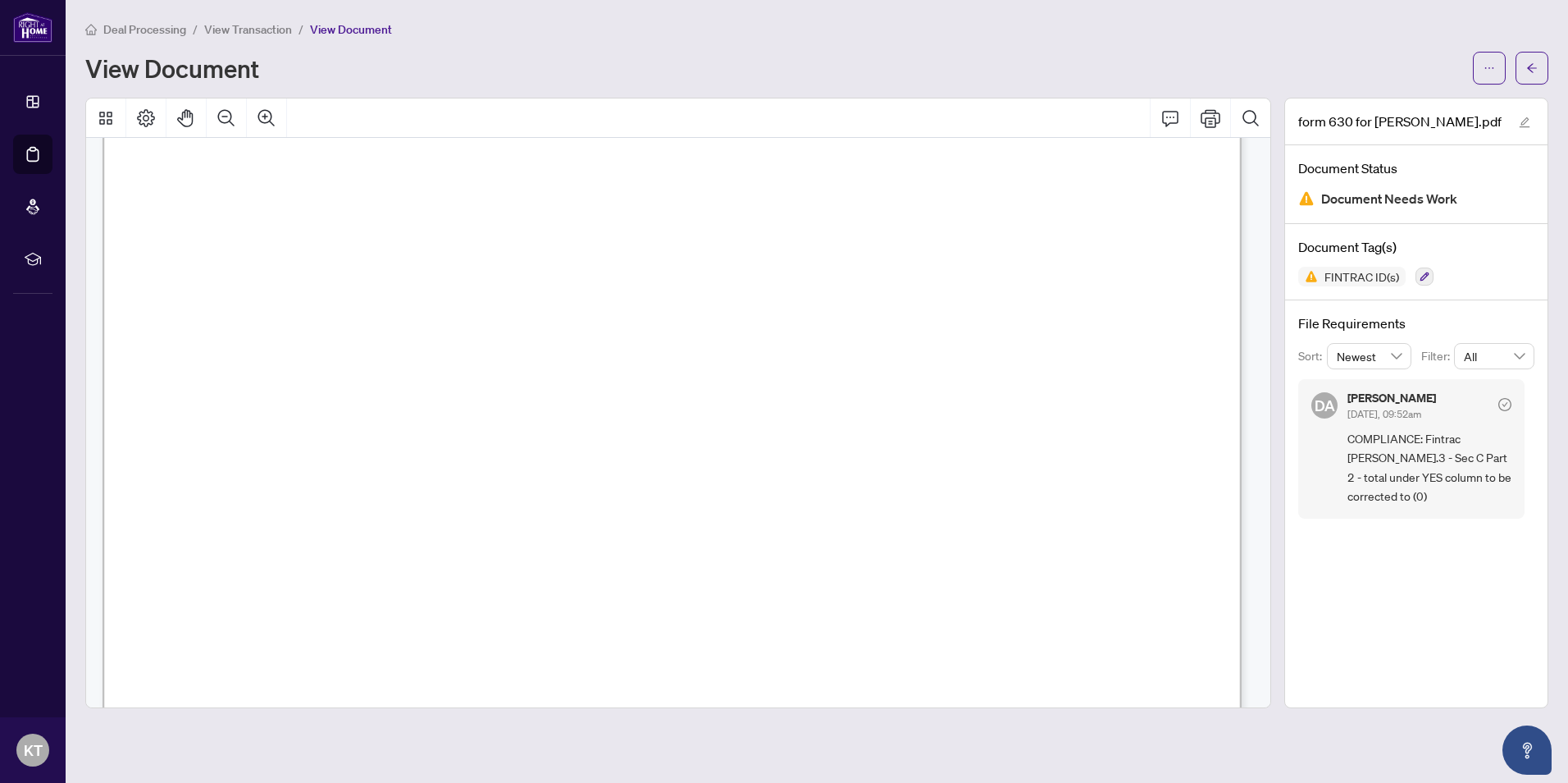
scroll to position [261, 0]
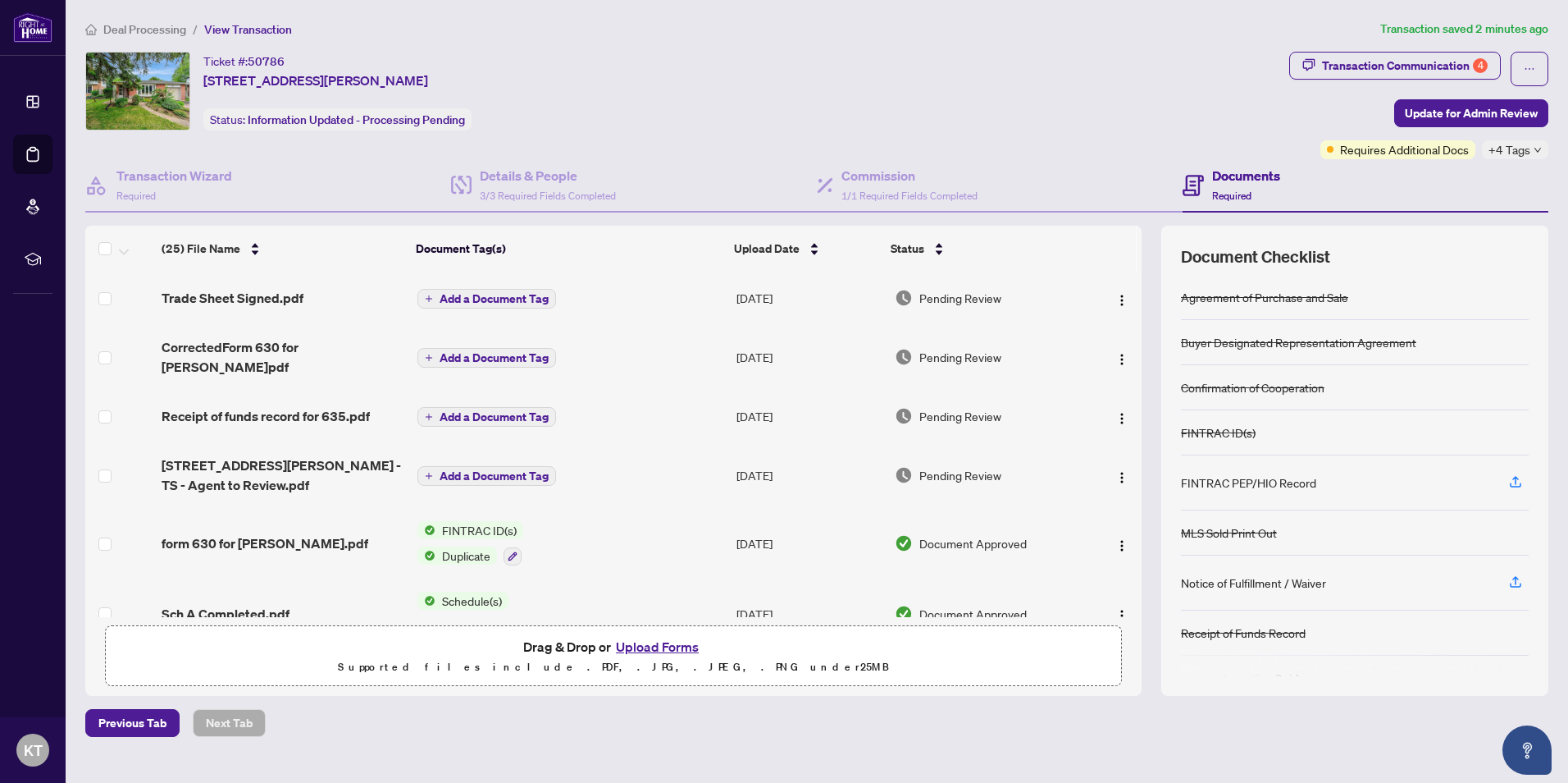
click at [675, 649] on button "Upload Forms" at bounding box center [657, 647] width 92 height 22
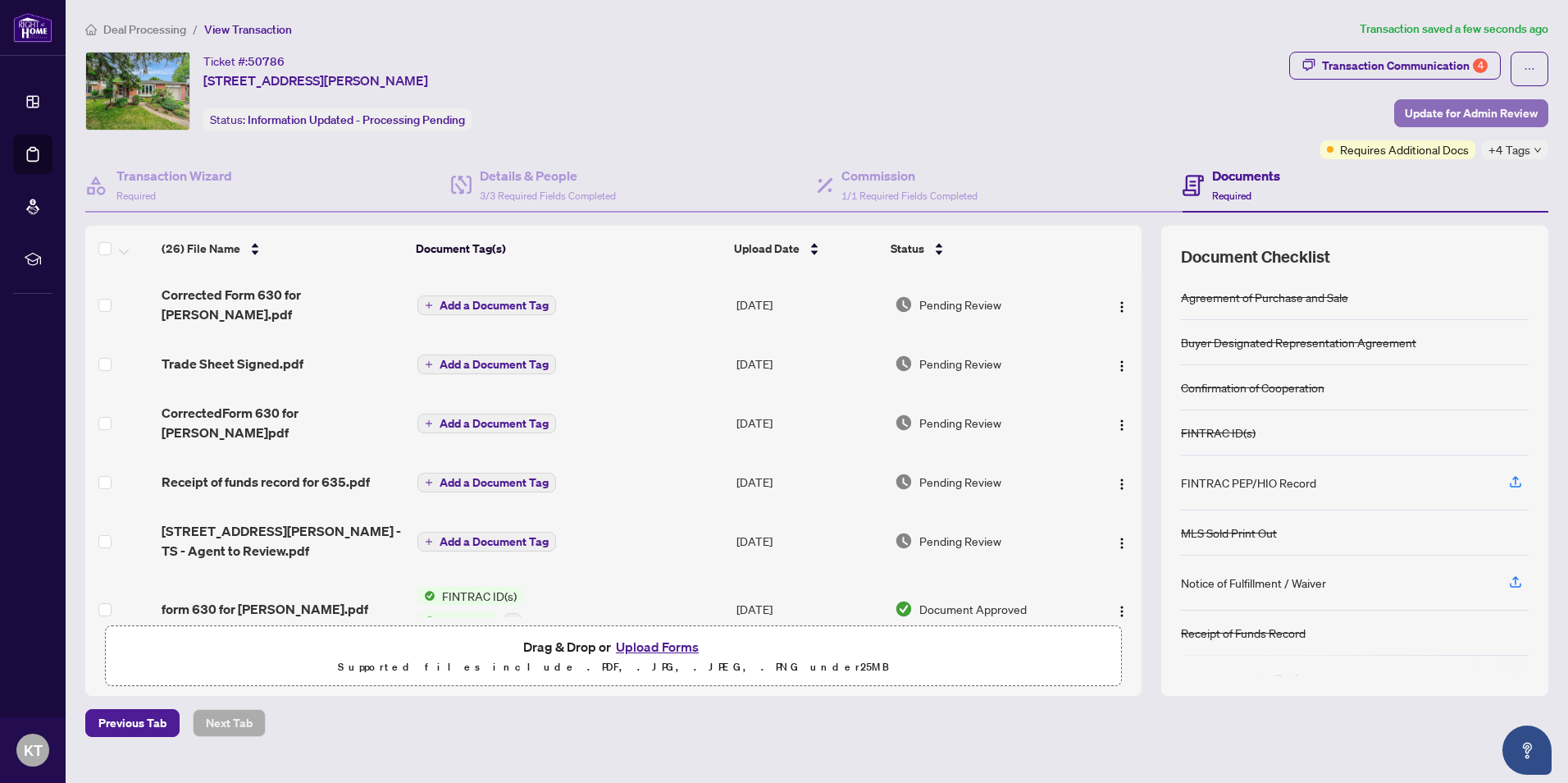
click at [1486, 108] on span "Update for Admin Review" at bounding box center [1471, 113] width 133 height 26
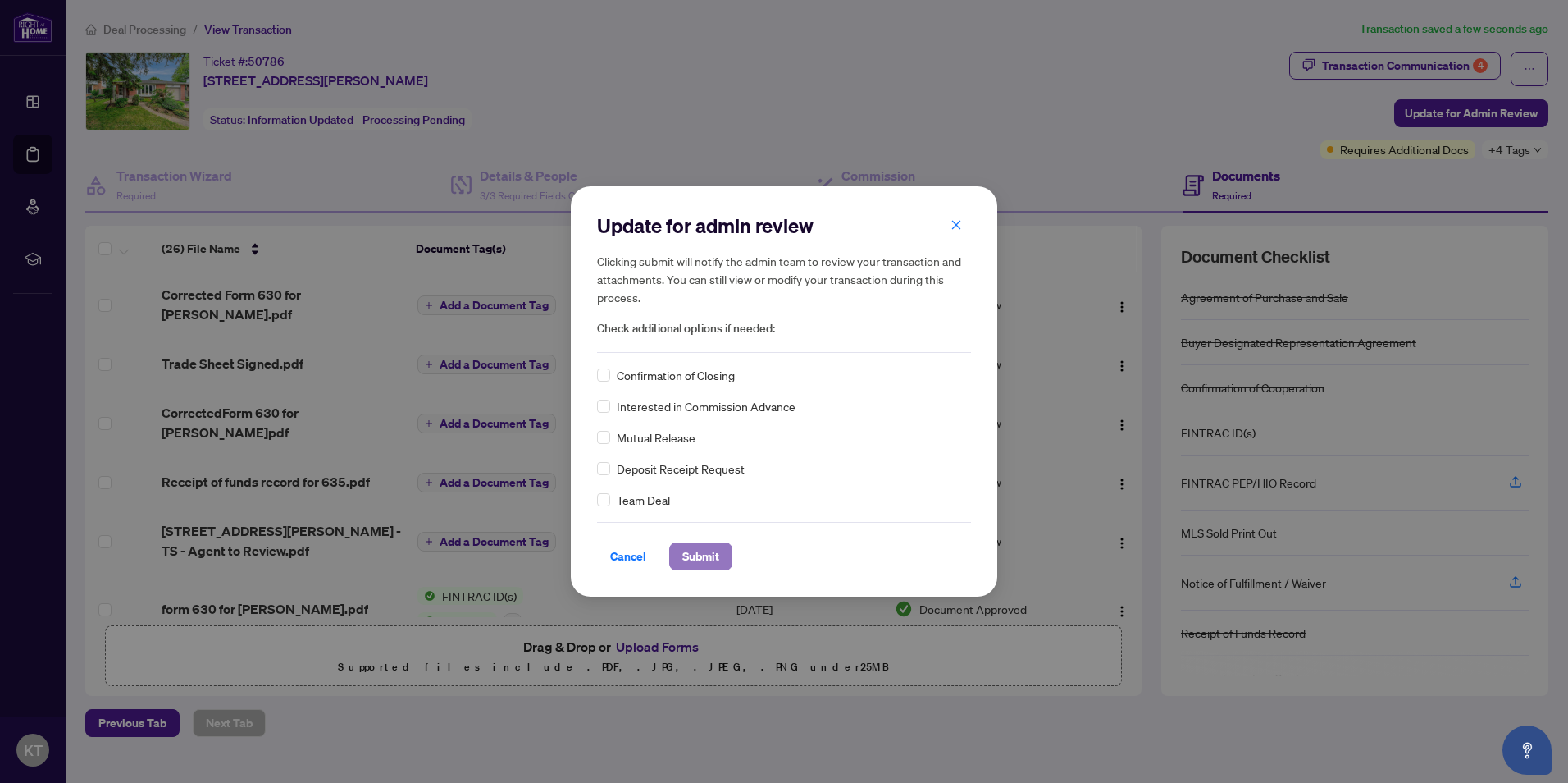
click at [694, 552] on span "Submit" at bounding box center [700, 556] width 37 height 26
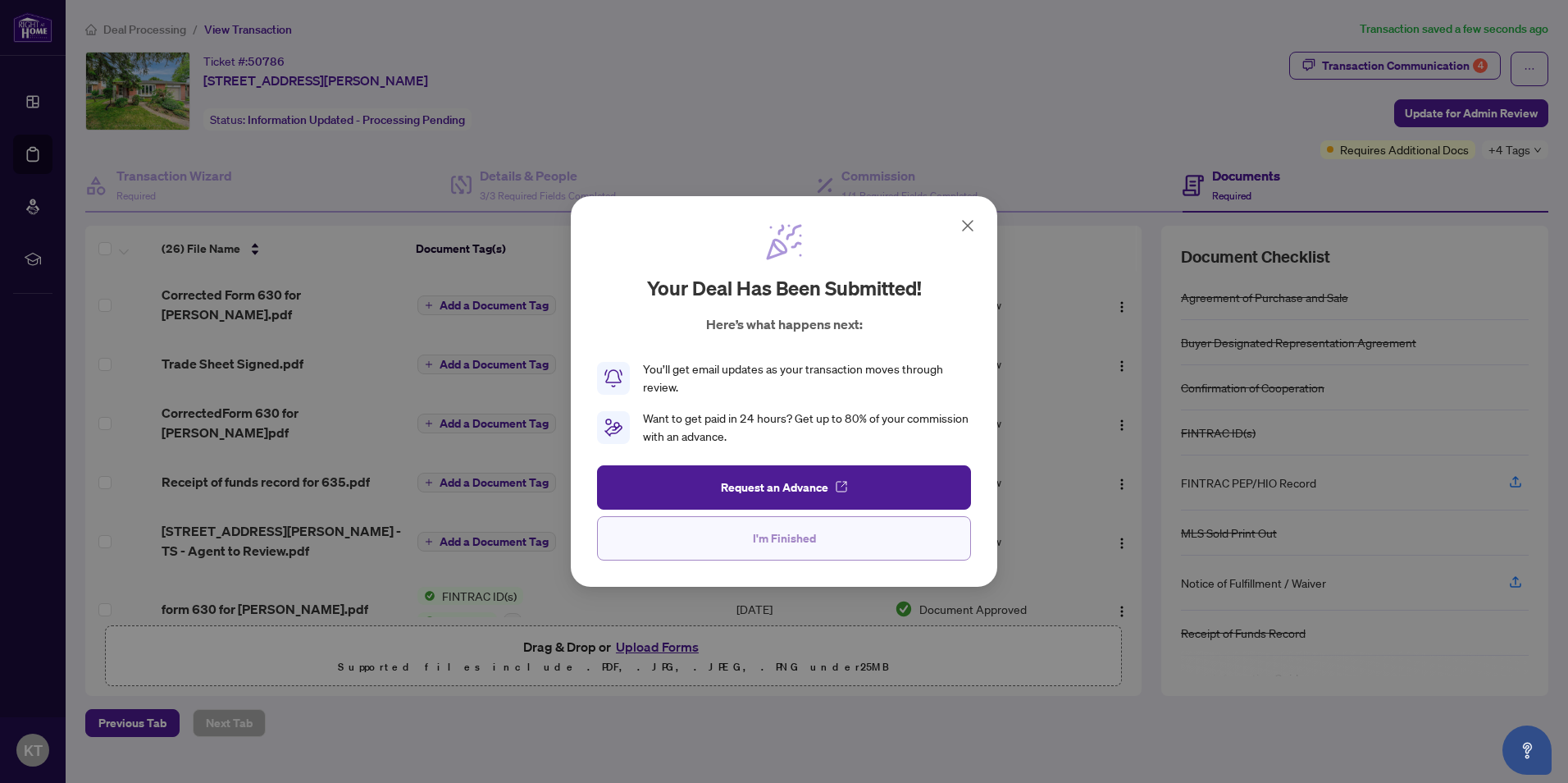
click at [797, 535] on span "I'm Finished" at bounding box center [784, 538] width 63 height 26
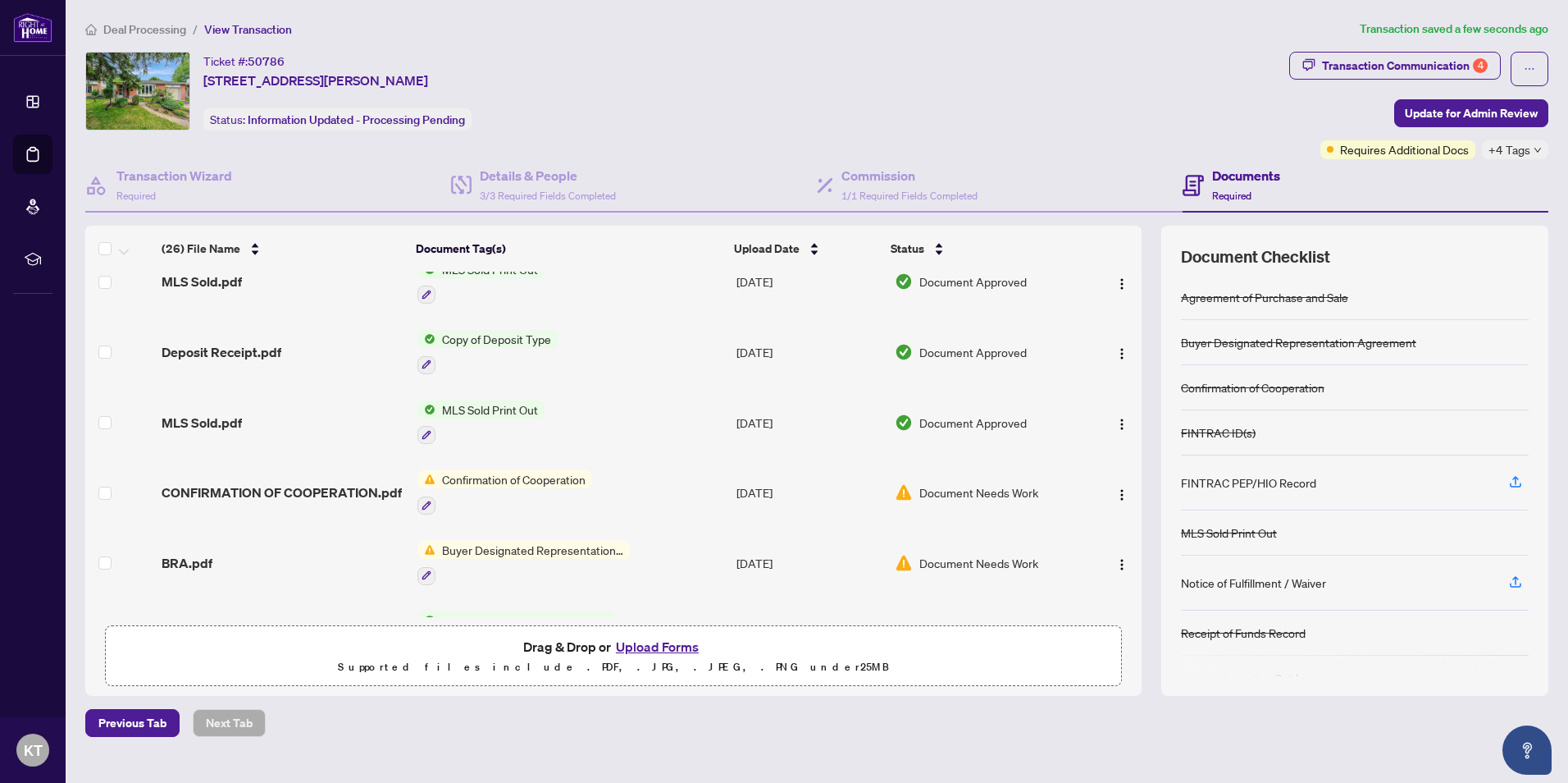
scroll to position [1314, 0]
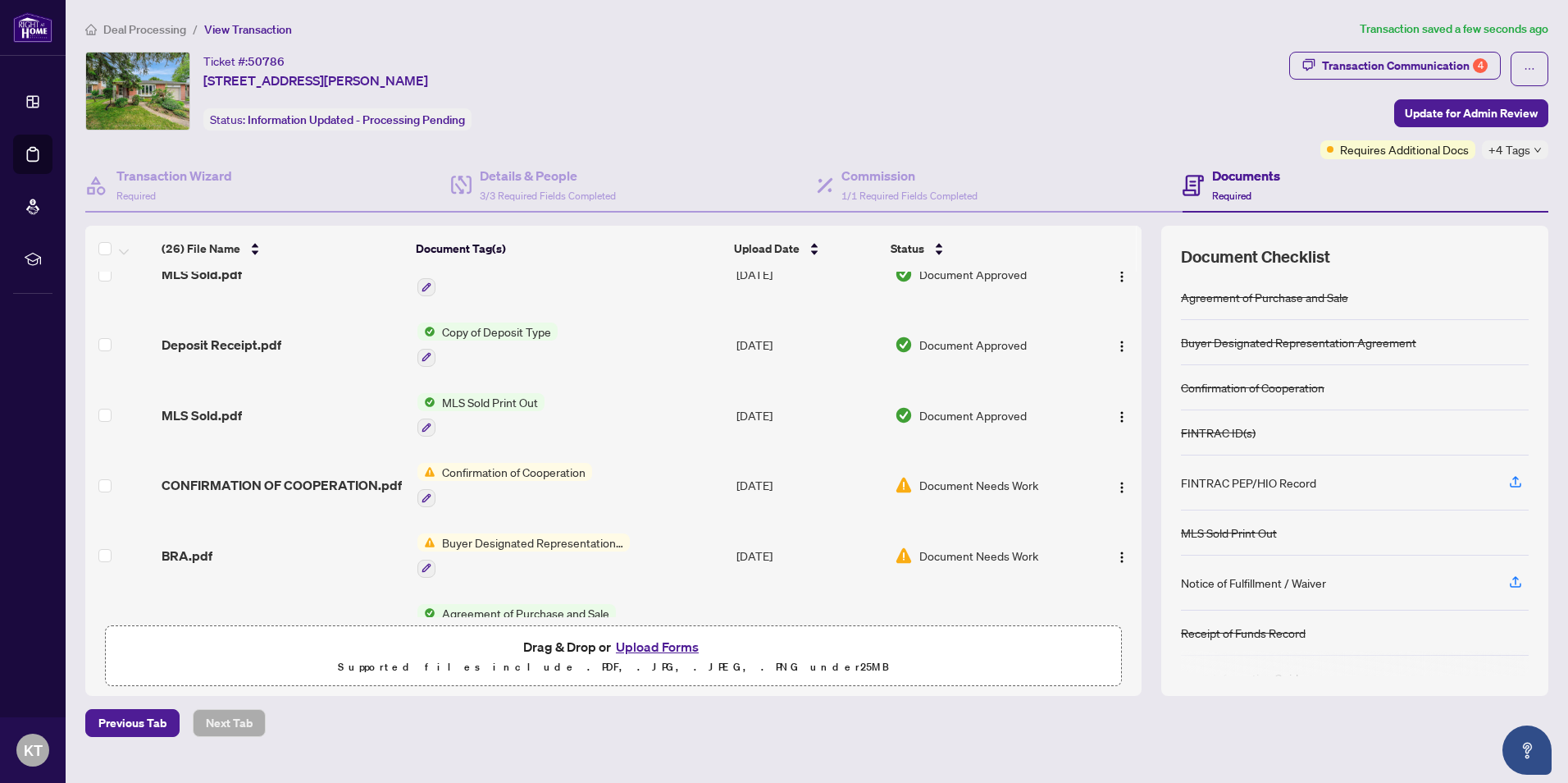
click at [989, 476] on span "Document Needs Work" at bounding box center [979, 485] width 119 height 18
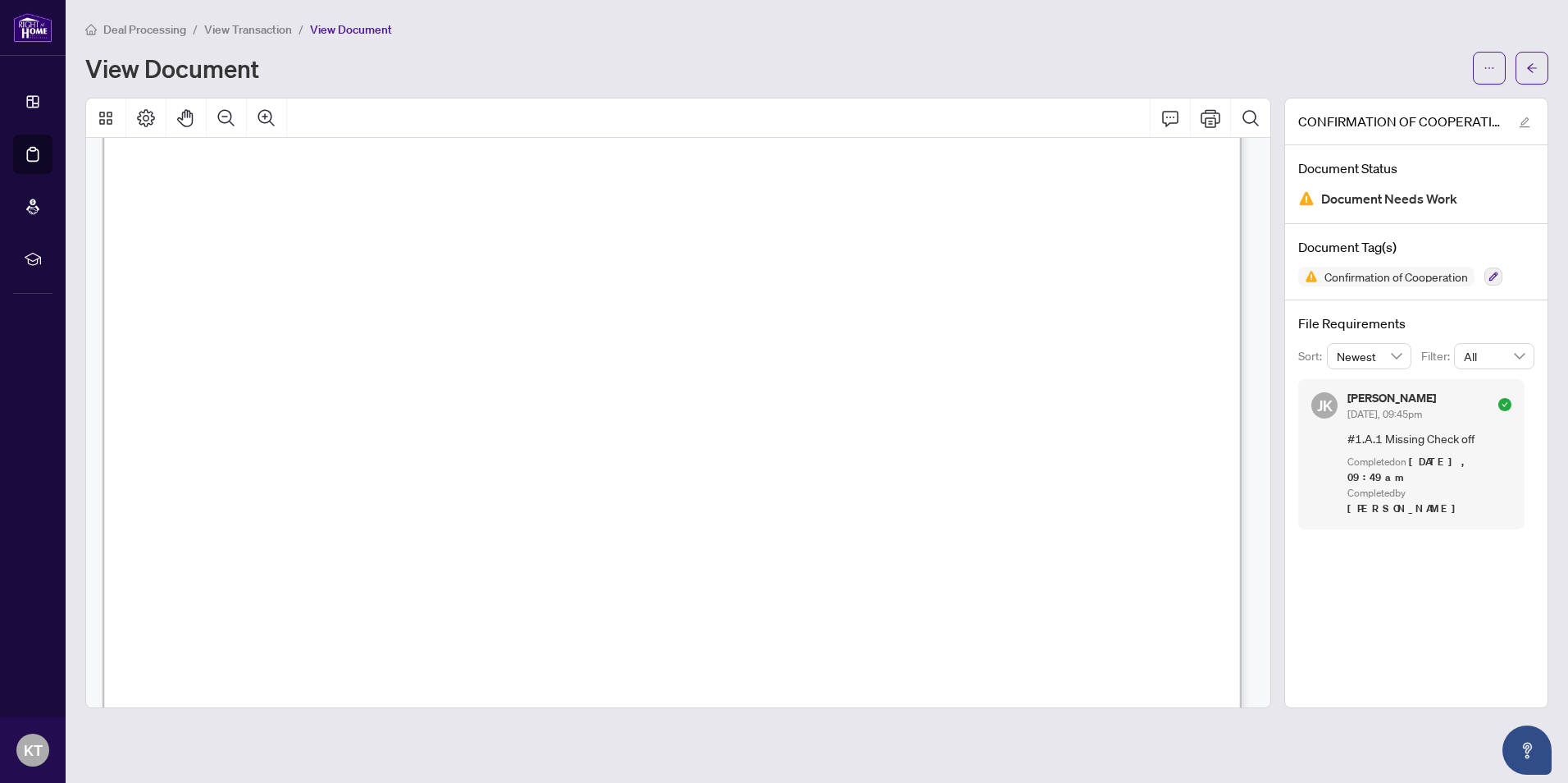
scroll to position [391, 0]
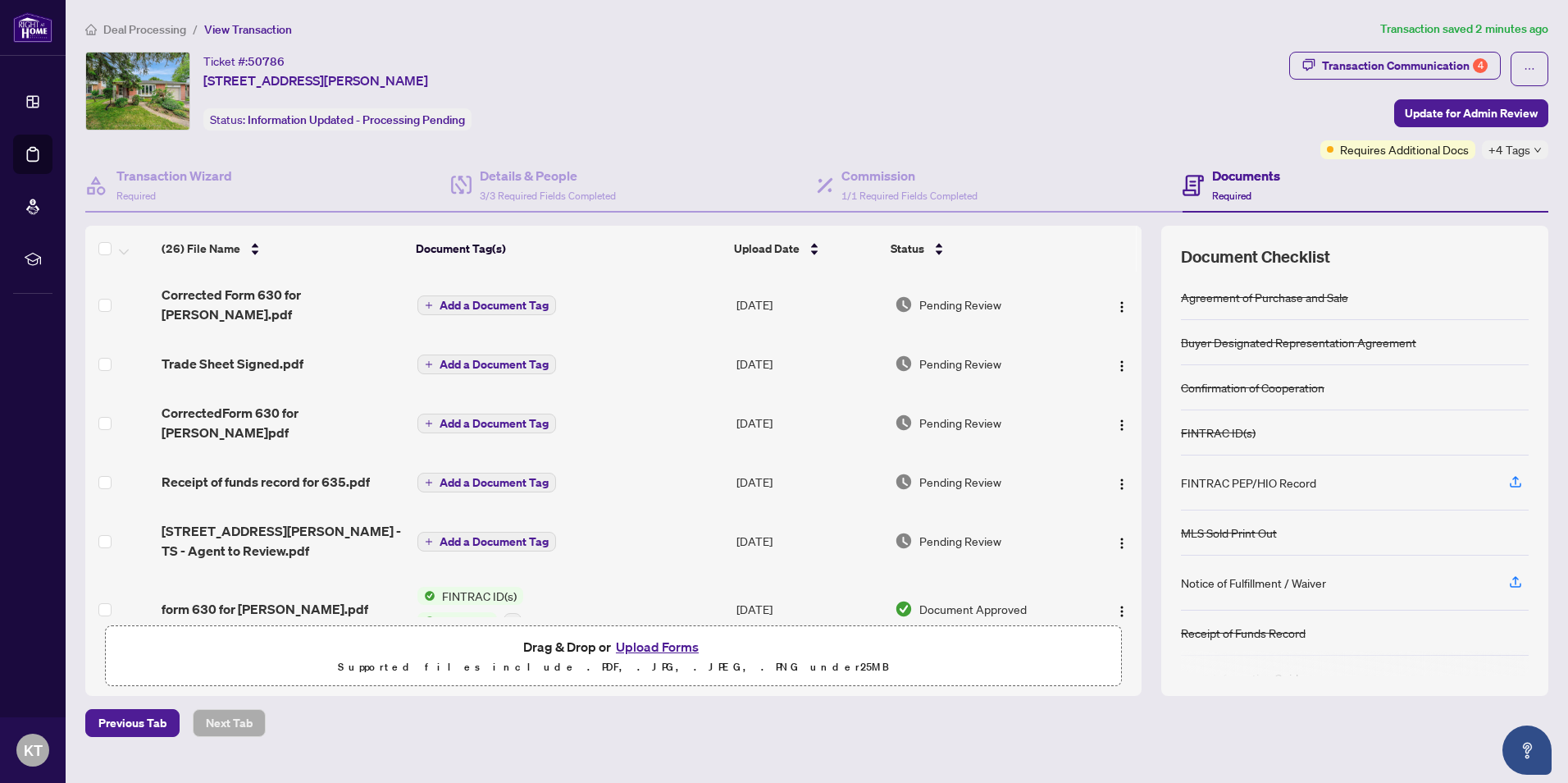
click at [673, 645] on button "Upload Forms" at bounding box center [657, 647] width 92 height 22
click at [664, 643] on button "Upload Forms" at bounding box center [657, 647] width 92 height 22
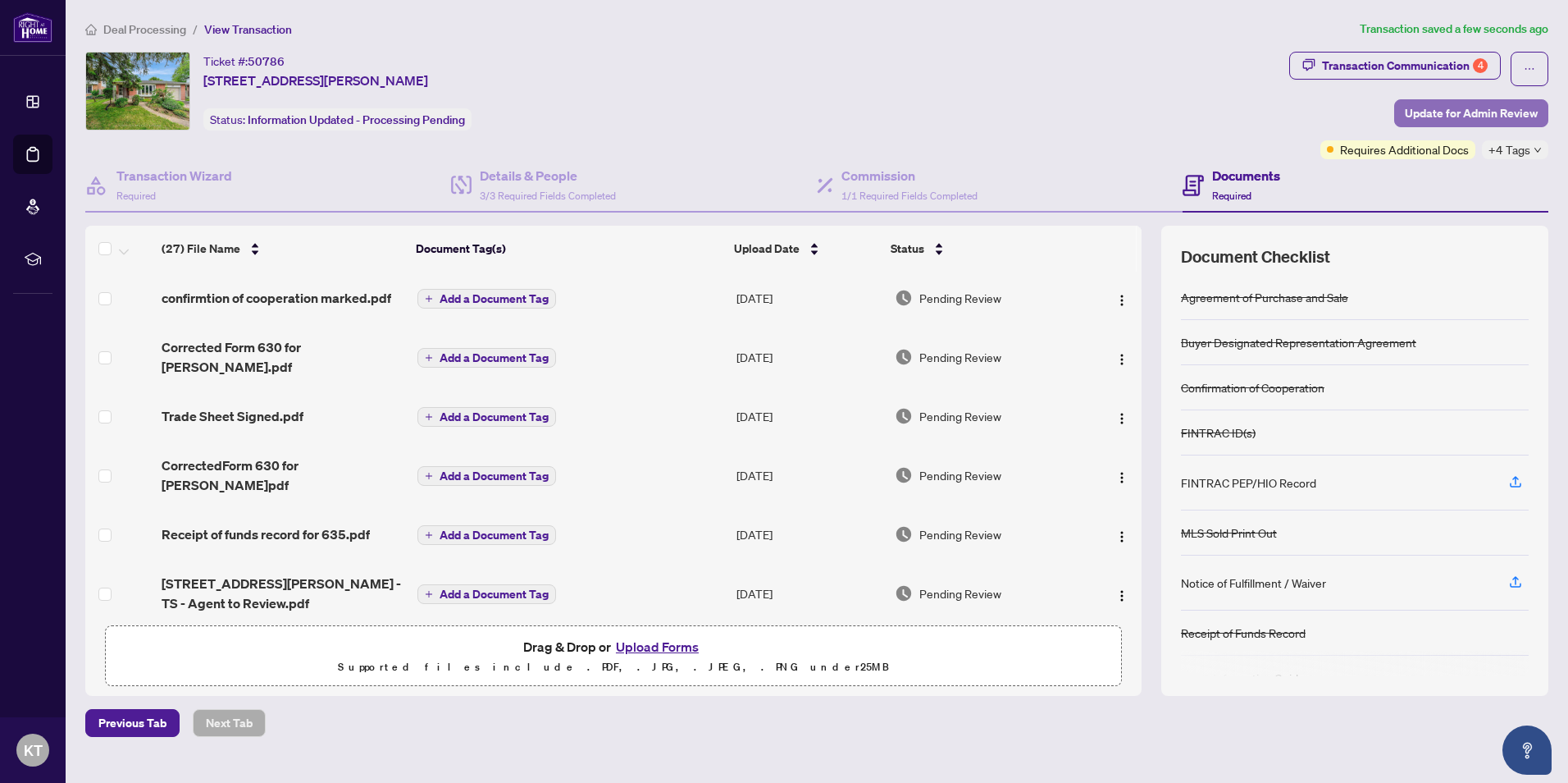
click at [1488, 108] on span "Update for Admin Review" at bounding box center [1471, 113] width 133 height 26
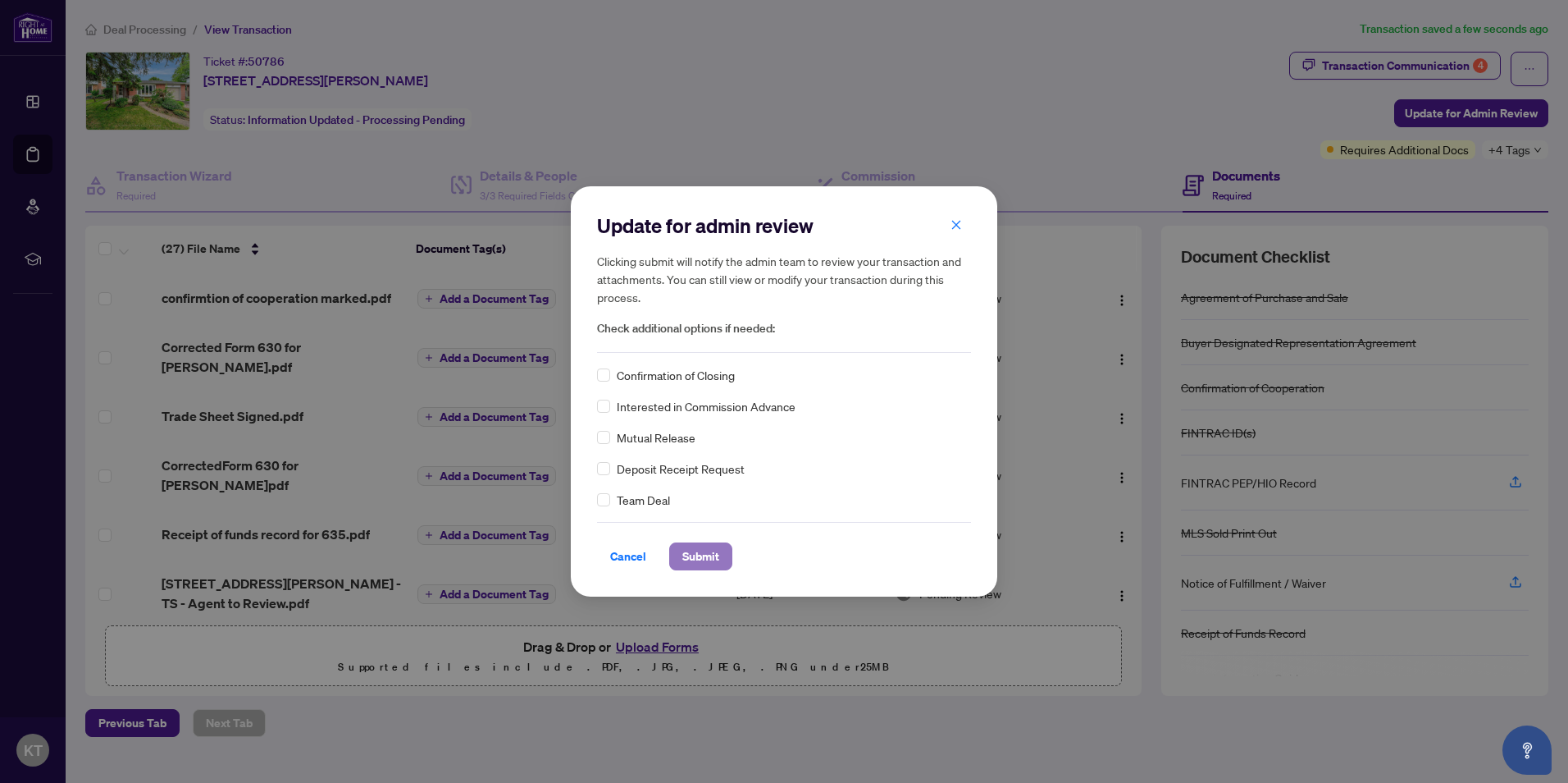
click at [697, 555] on span "Submit" at bounding box center [700, 556] width 37 height 26
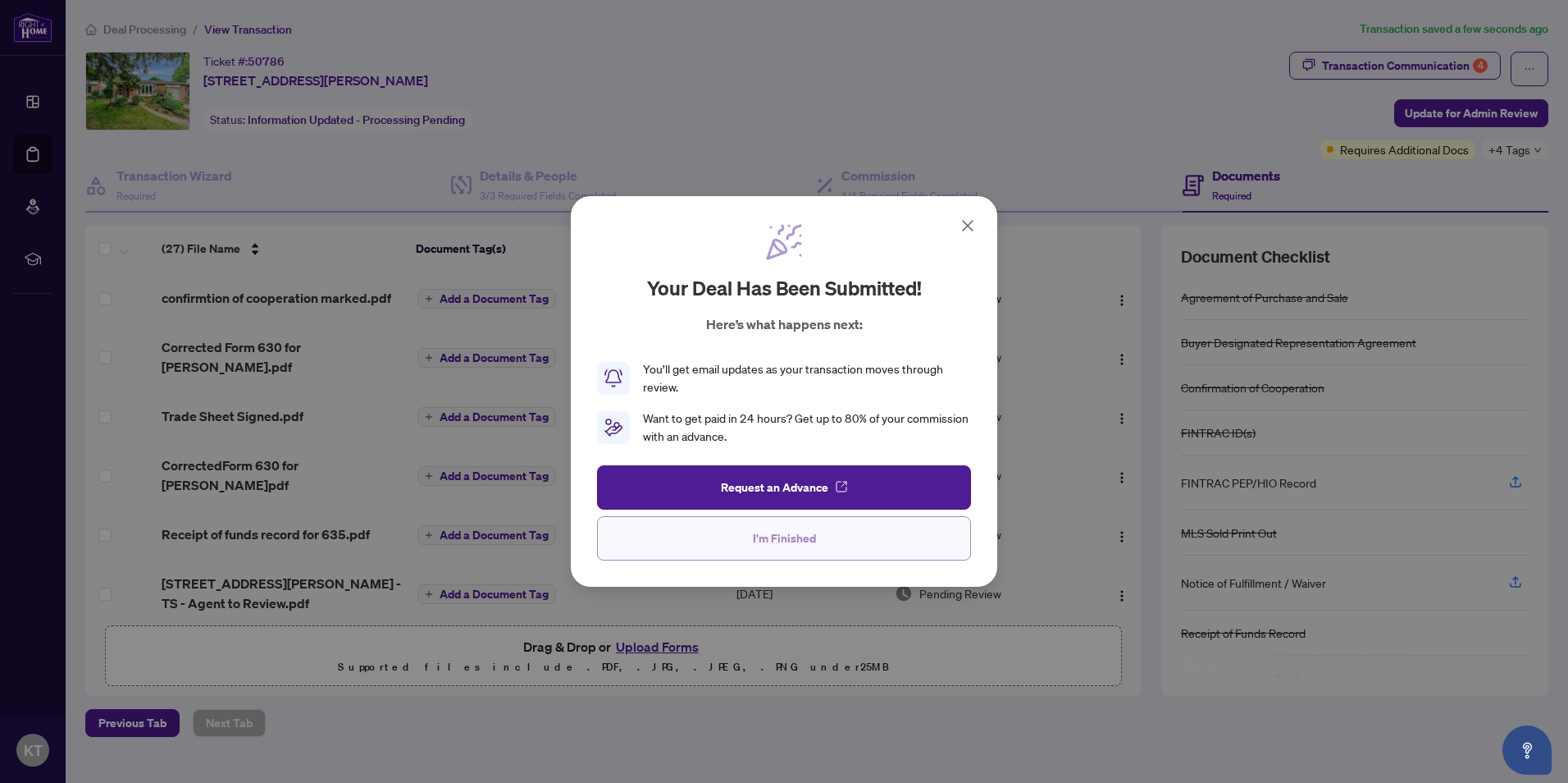
click at [805, 529] on span "I'm Finished" at bounding box center [784, 538] width 63 height 26
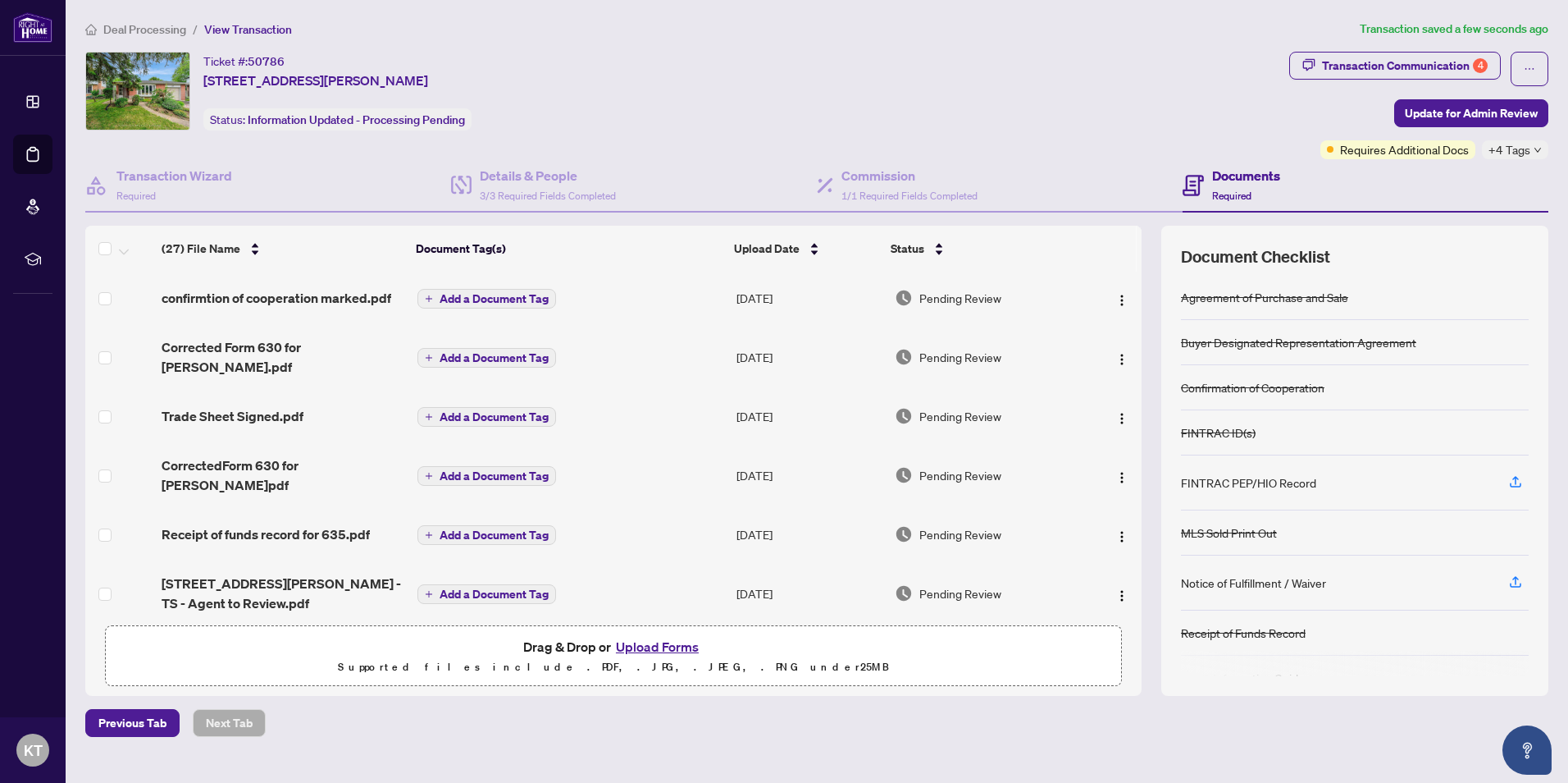
drag, startPoint x: 1136, startPoint y: 307, endPoint x: 1143, endPoint y: 343, distance: 36.7
click at [1143, 352] on div "(27) File Name Document Tag(s) Upload Date Status confirmtion of cooperation ma…" at bounding box center [817, 460] width 1463 height 469
drag, startPoint x: 1143, startPoint y: 343, endPoint x: 1141, endPoint y: 315, distance: 28.1
click at [1141, 318] on div "confirmtion of cooperation marked.pdf Add a Document Tag Sep/22/2025 Pending Re…" at bounding box center [613, 444] width 1056 height 344
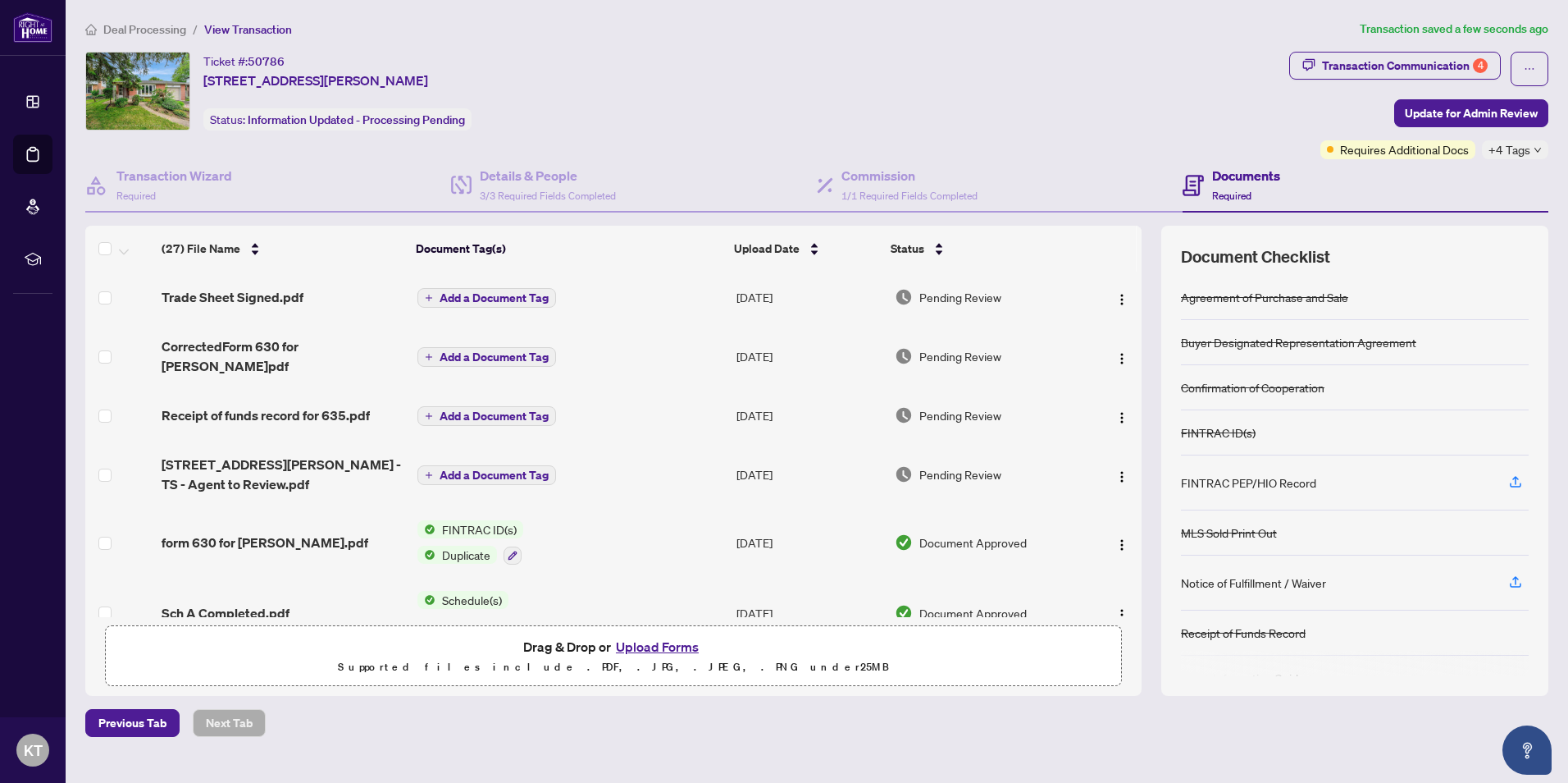
scroll to position [123, 0]
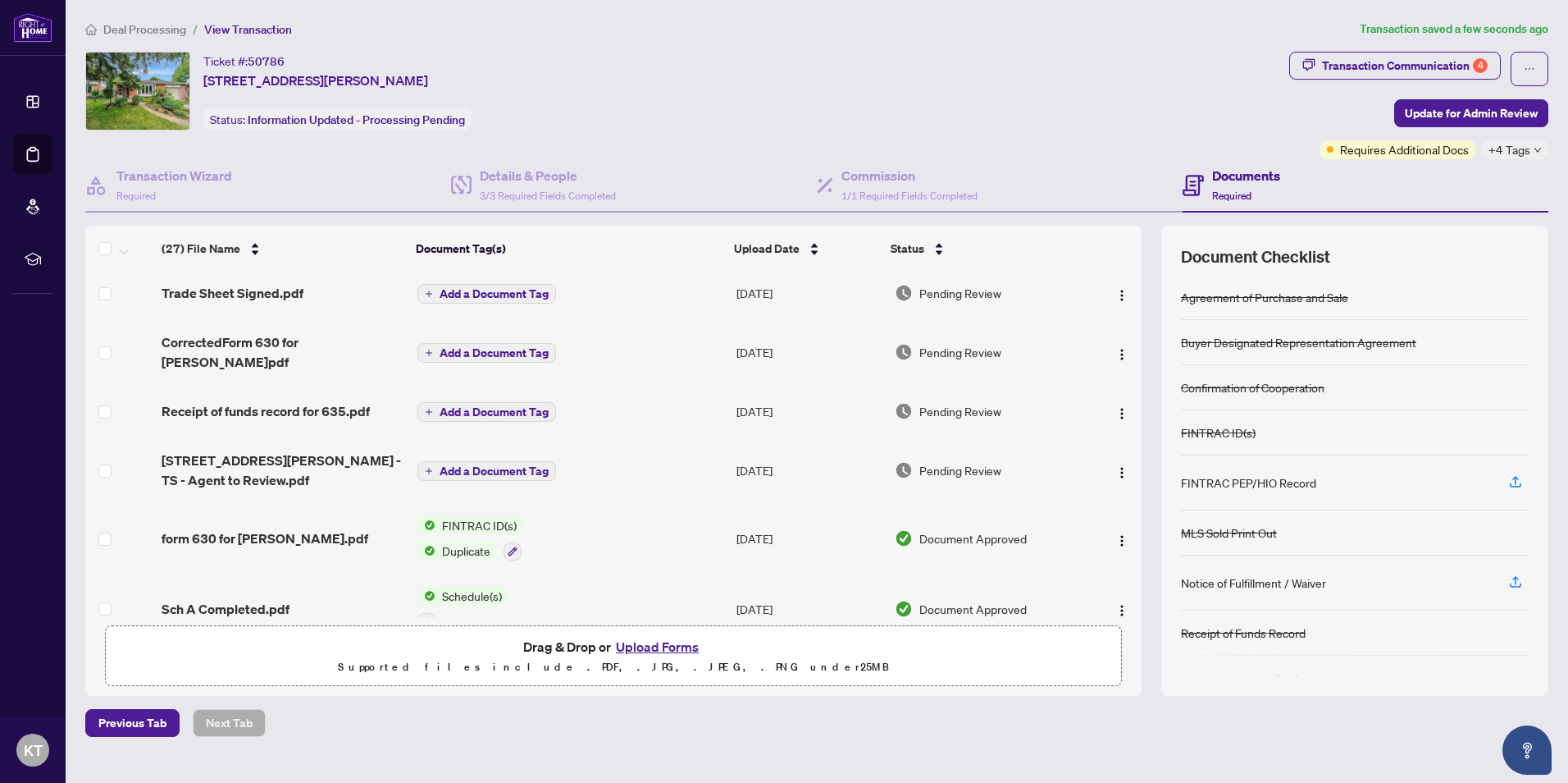
click at [1060, 343] on div "Pending Review" at bounding box center [987, 352] width 185 height 18
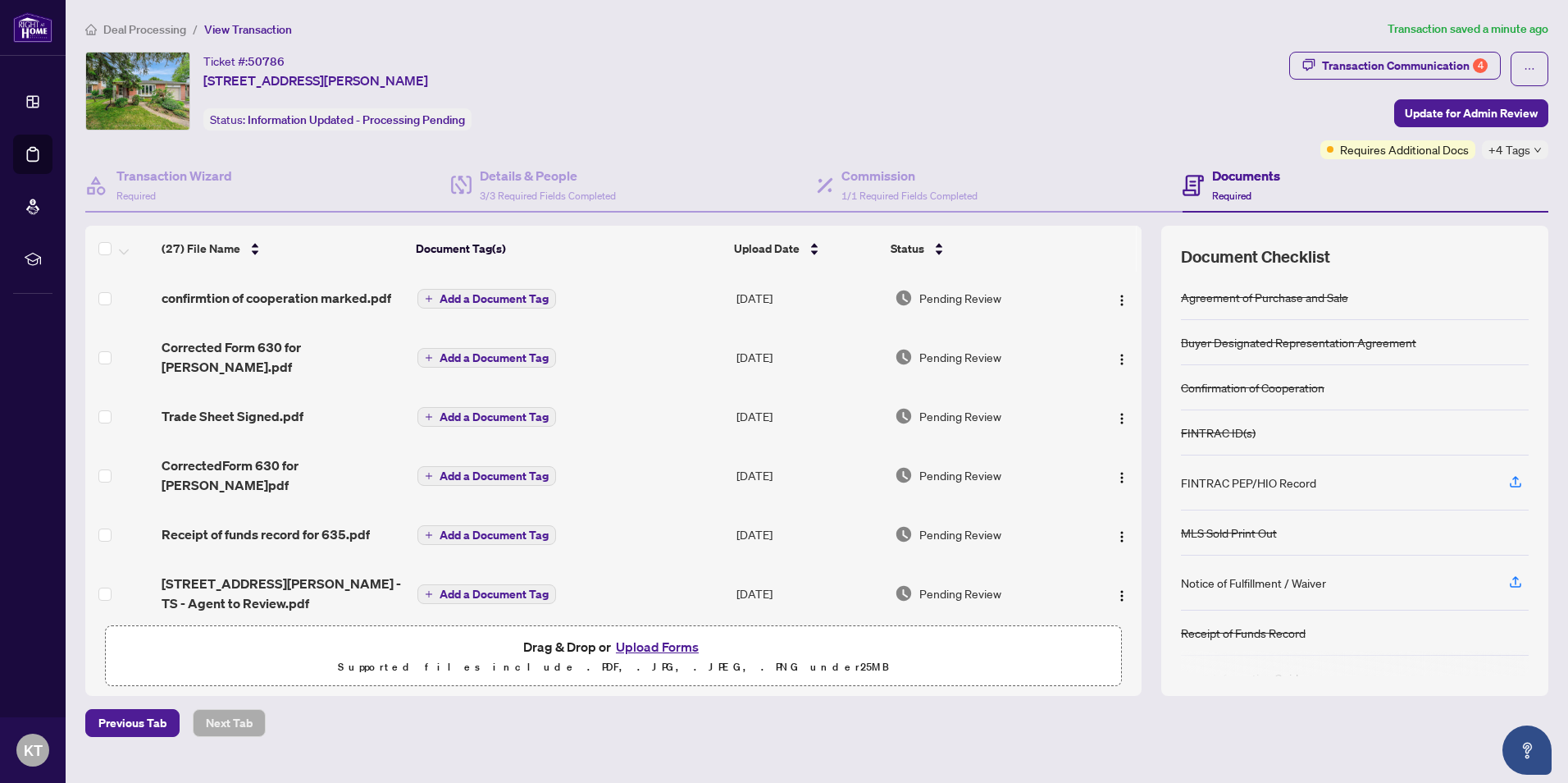
scroll to position [1423, 0]
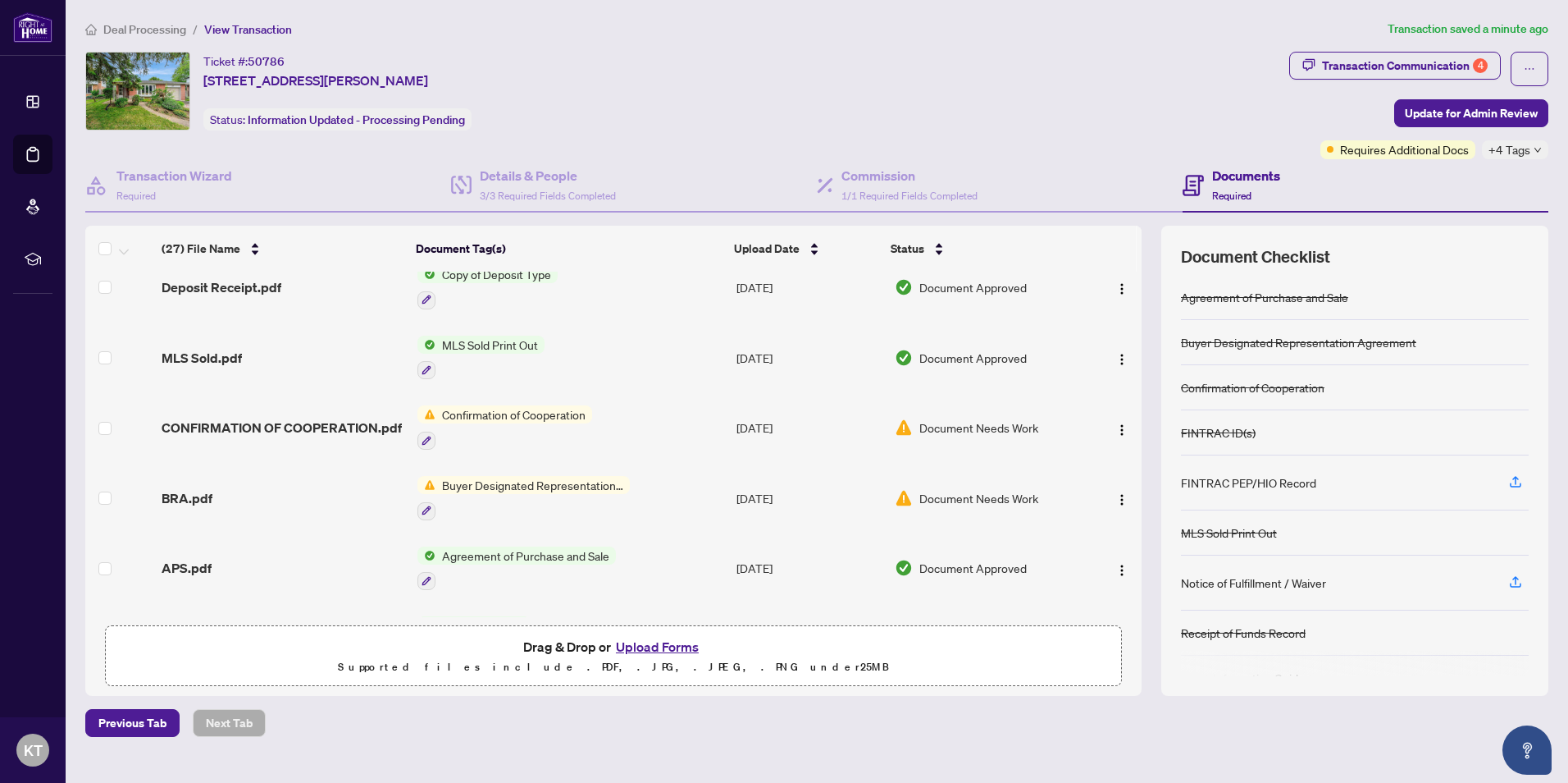
click at [975, 489] on span "Document Needs Work" at bounding box center [979, 498] width 119 height 18
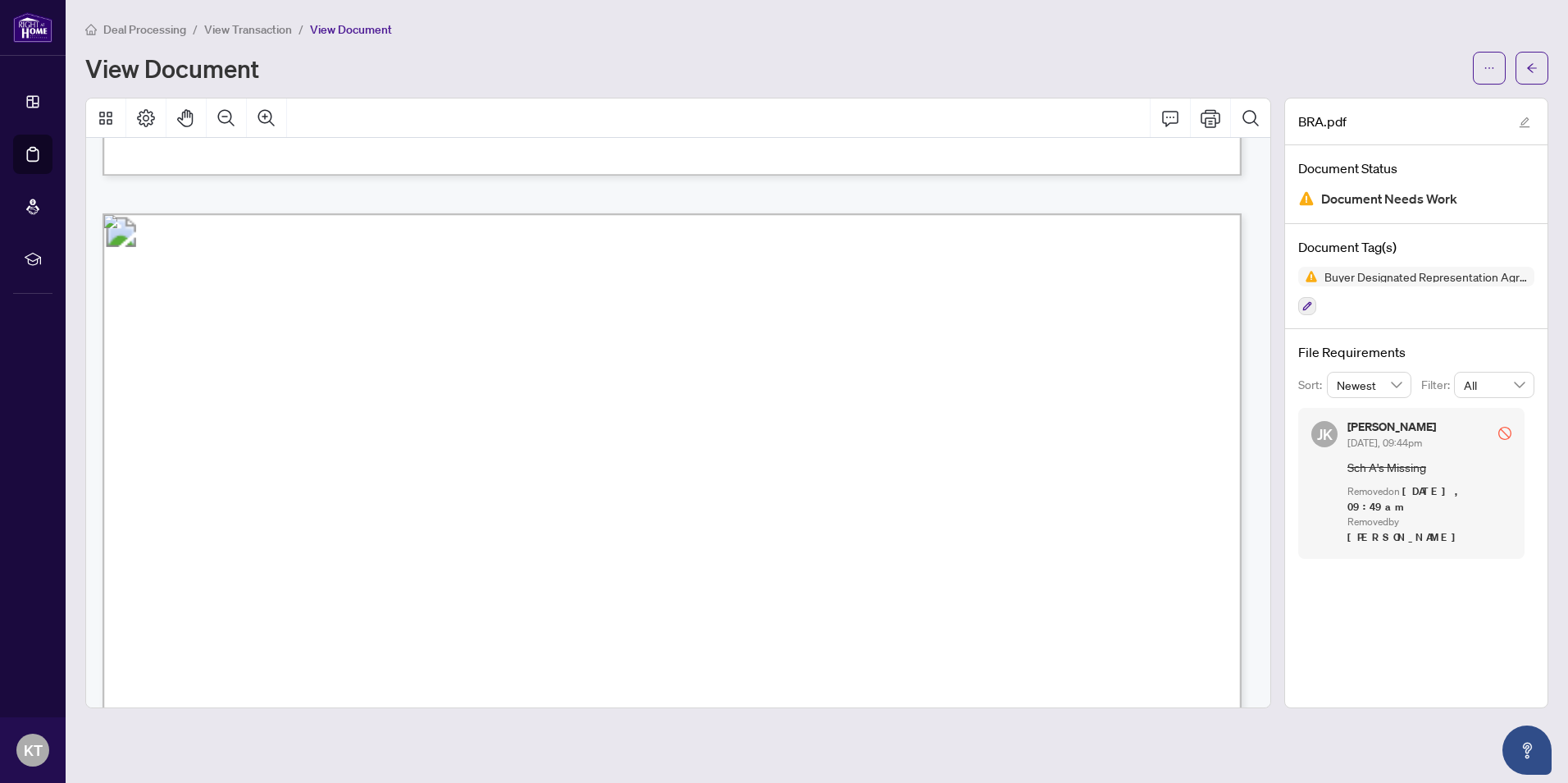
scroll to position [3041, 0]
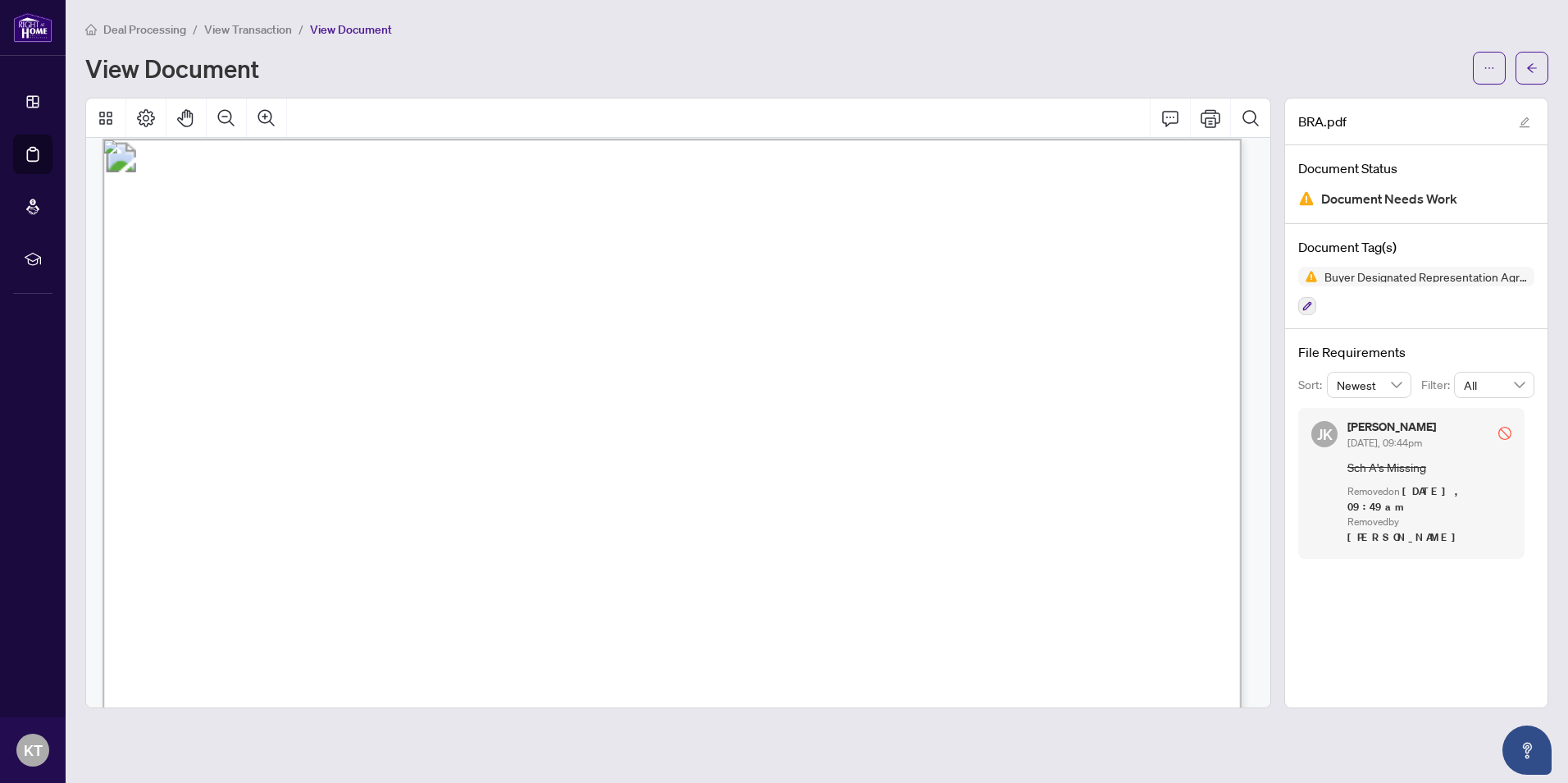
click at [1359, 445] on span "[DATE], 09:44pm" at bounding box center [1384, 443] width 74 height 13
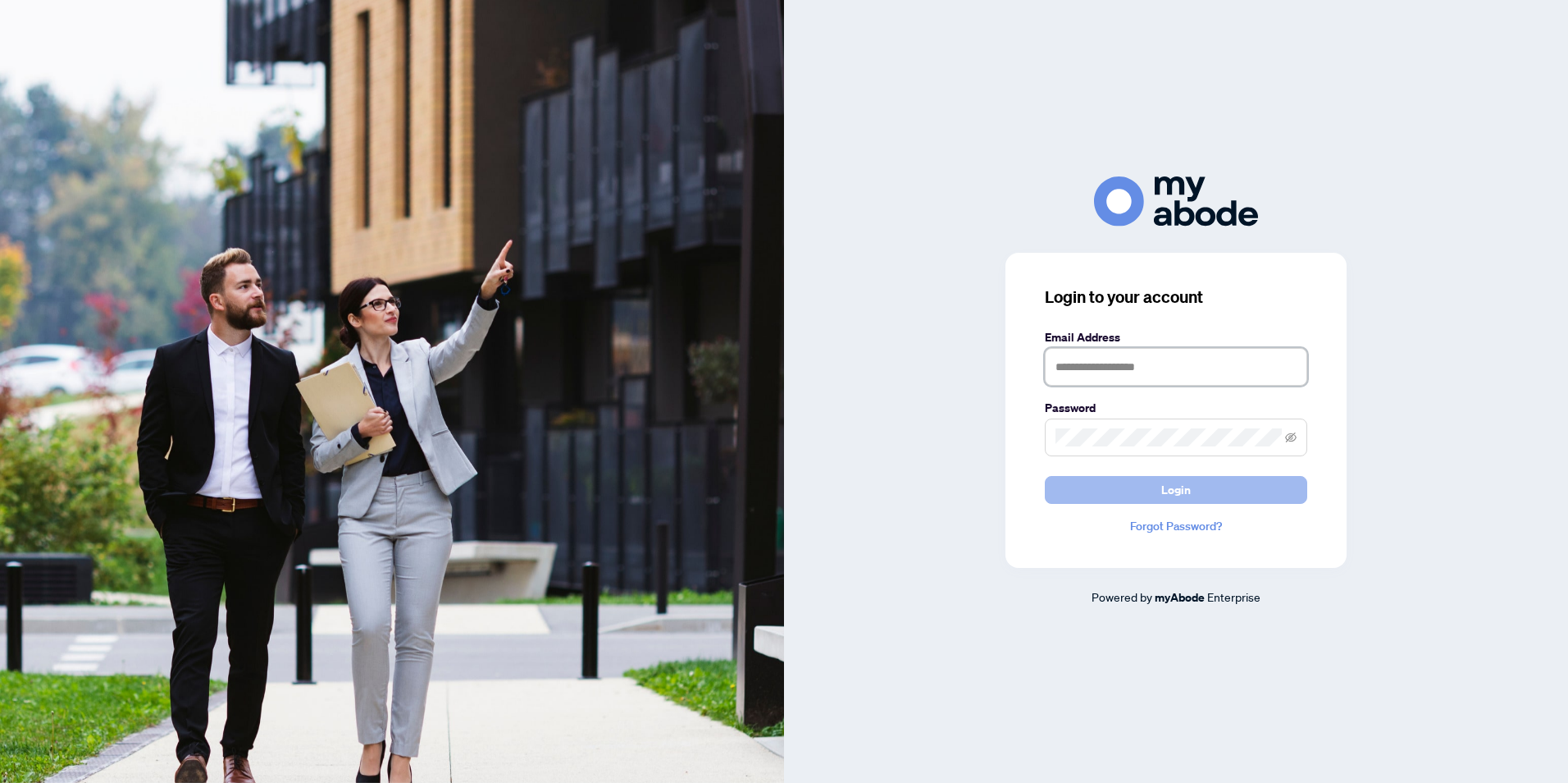
type input "**********"
click at [1178, 494] on span "Login" at bounding box center [1176, 490] width 30 height 26
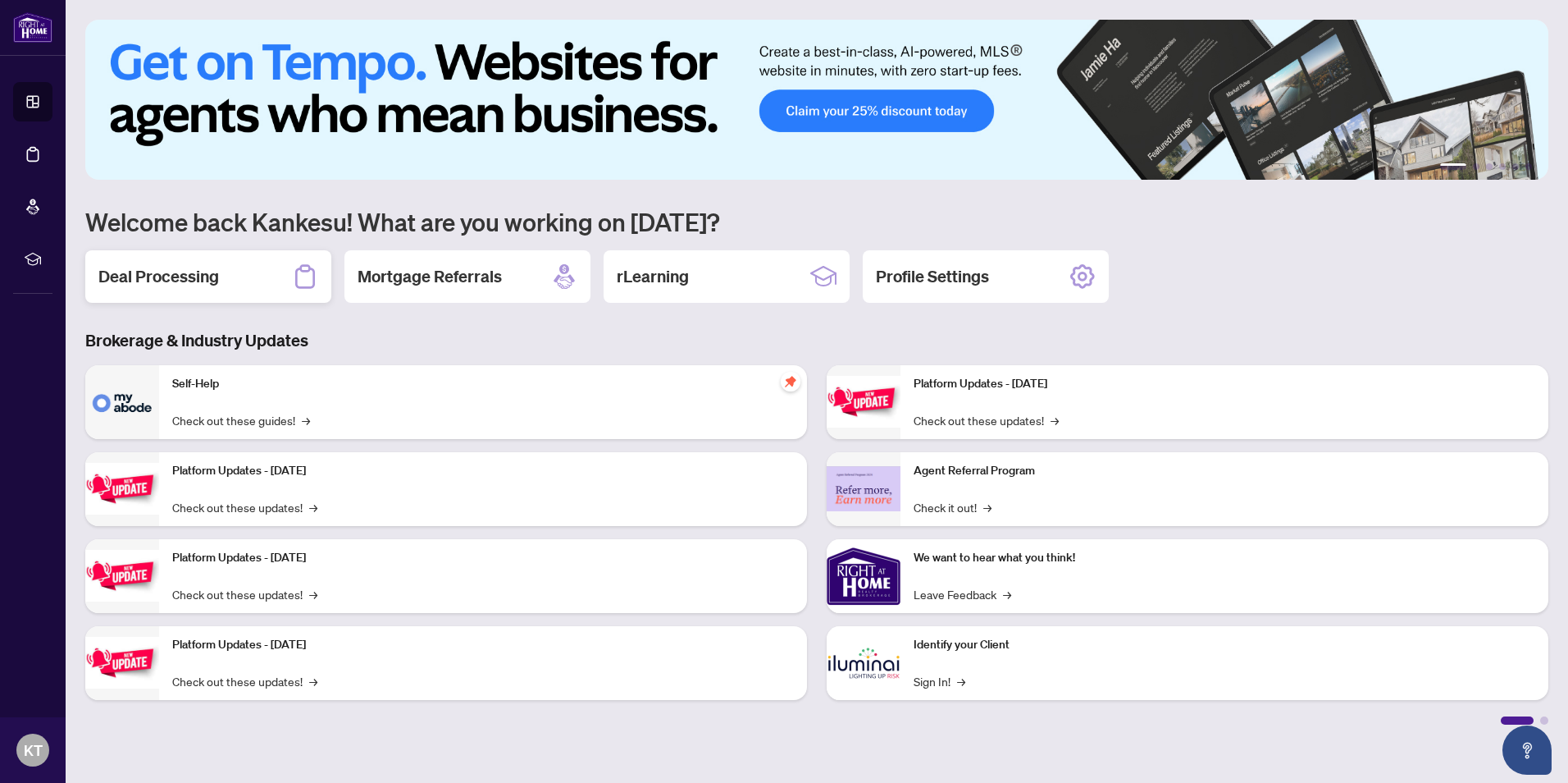
click at [168, 267] on h2 "Deal Processing" at bounding box center [159, 277] width 120 height 23
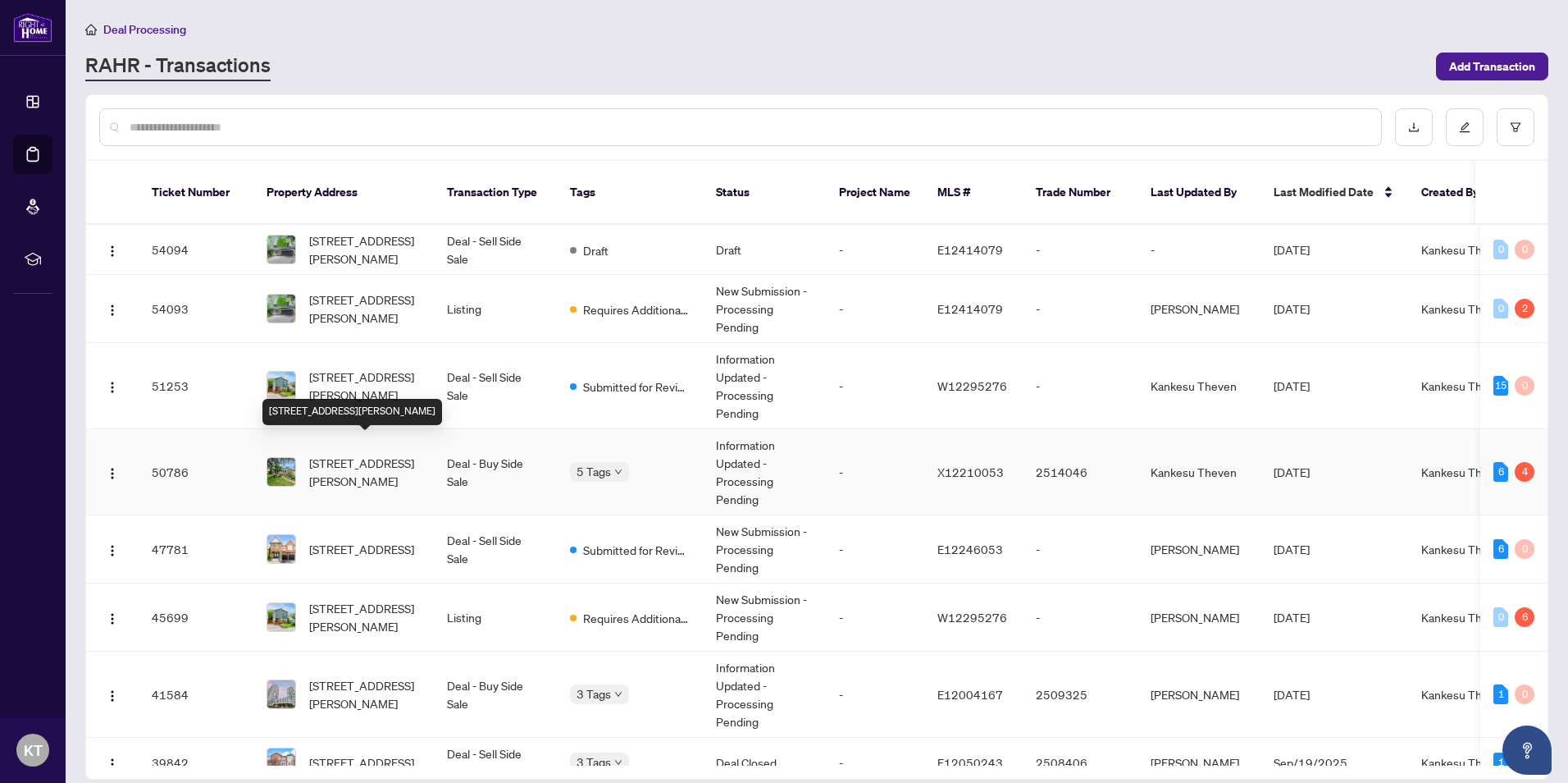
click at [342, 454] on span "[STREET_ADDRESS][PERSON_NAME]" at bounding box center [365, 472] width 111 height 36
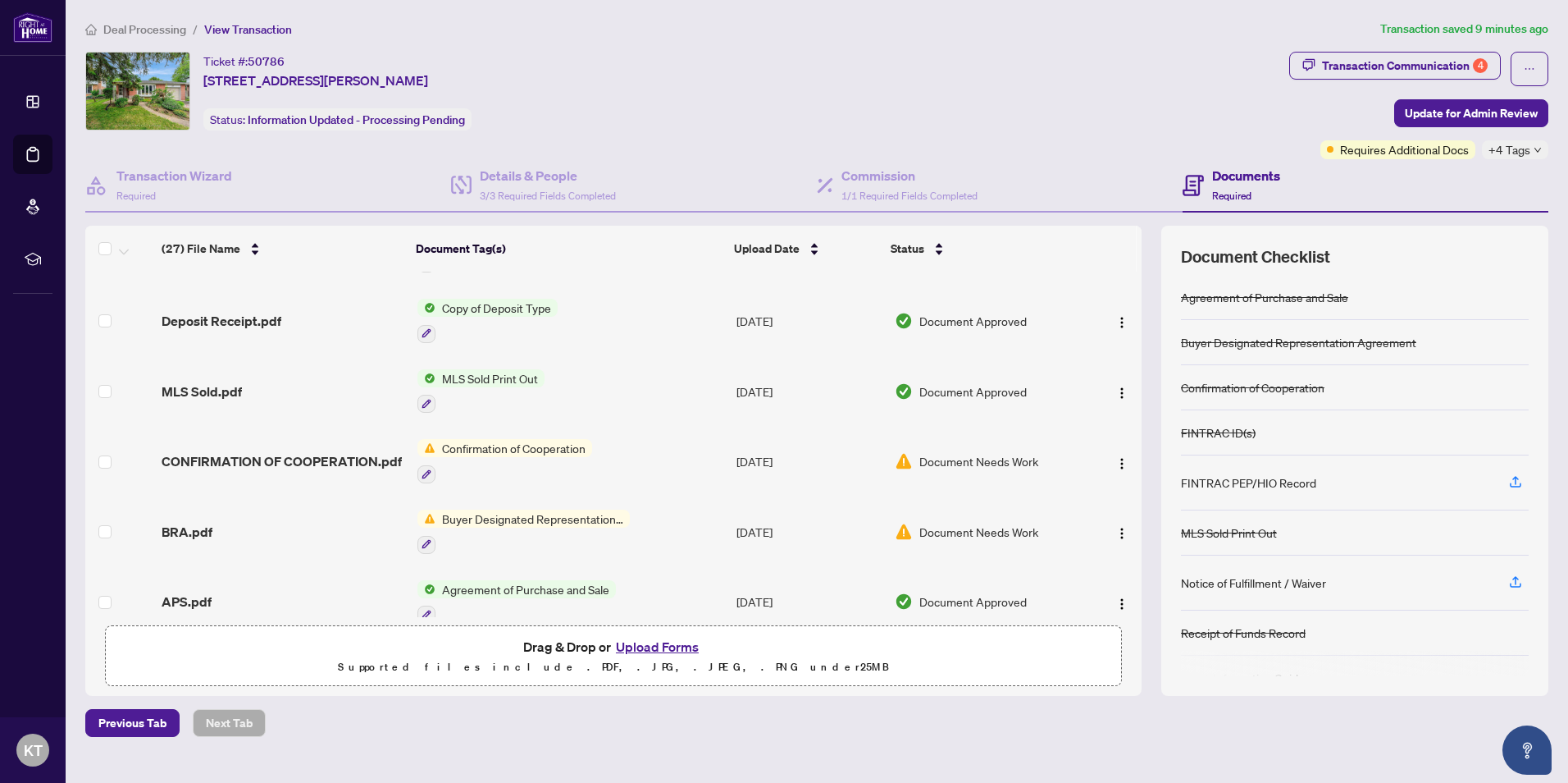
scroll to position [1423, 0]
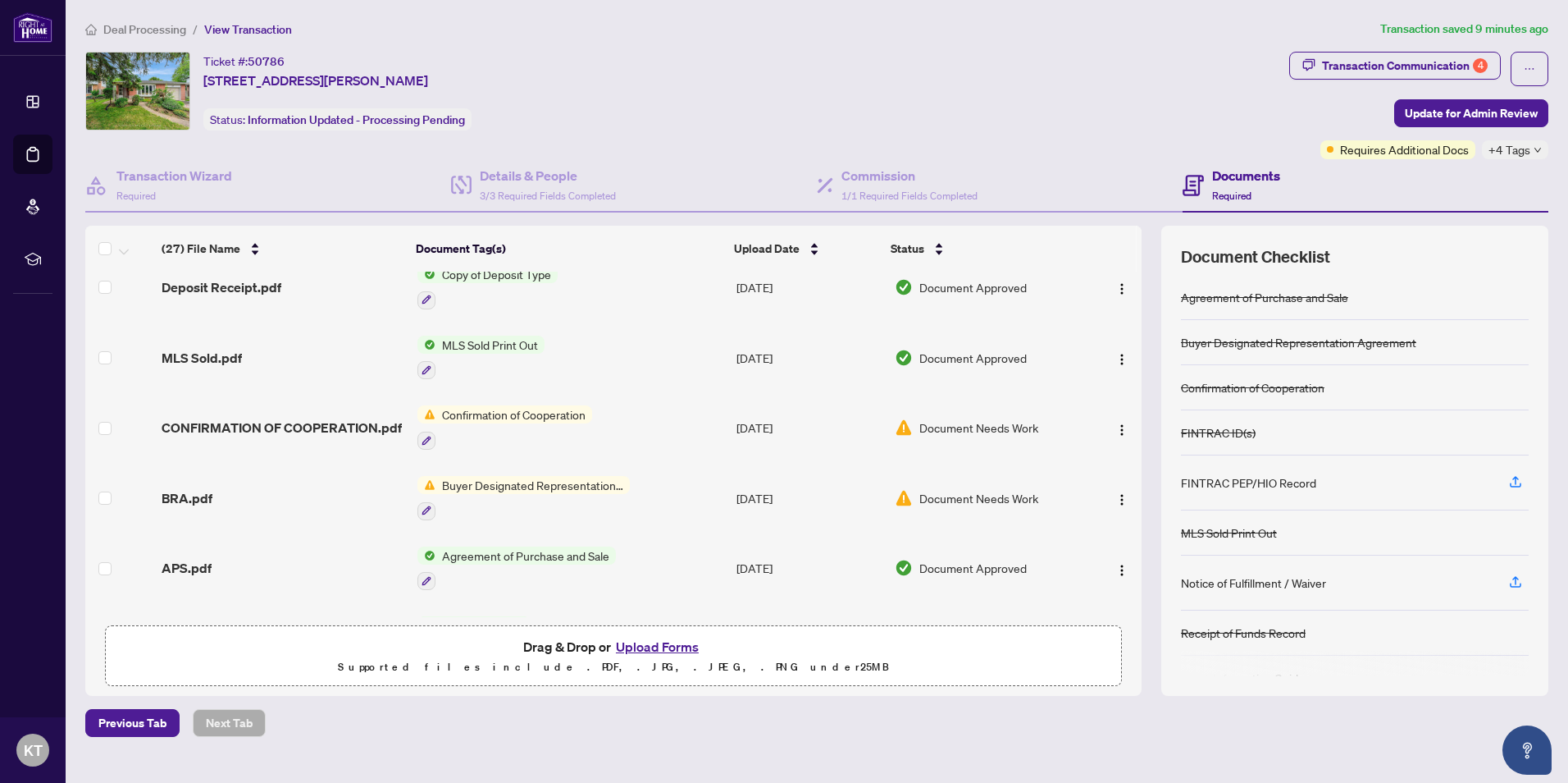
click at [997, 489] on span "Document Needs Work" at bounding box center [979, 498] width 119 height 18
